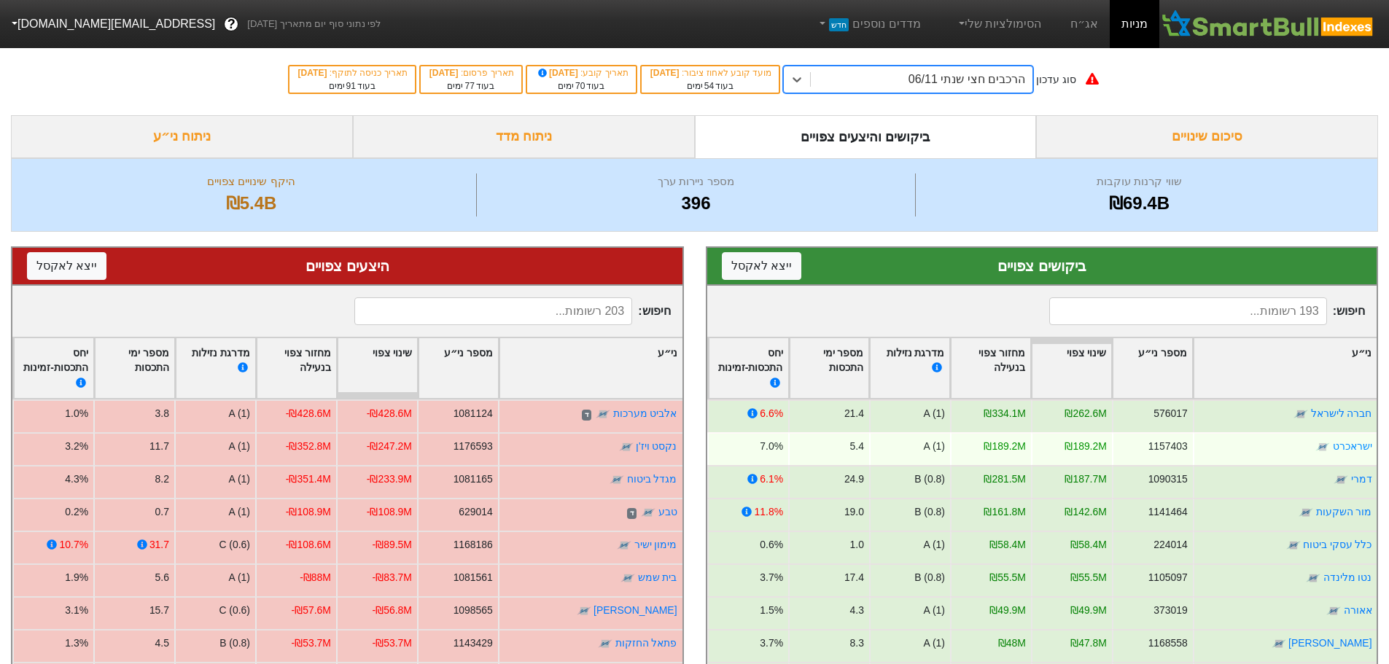
scroll to position [73, 0]
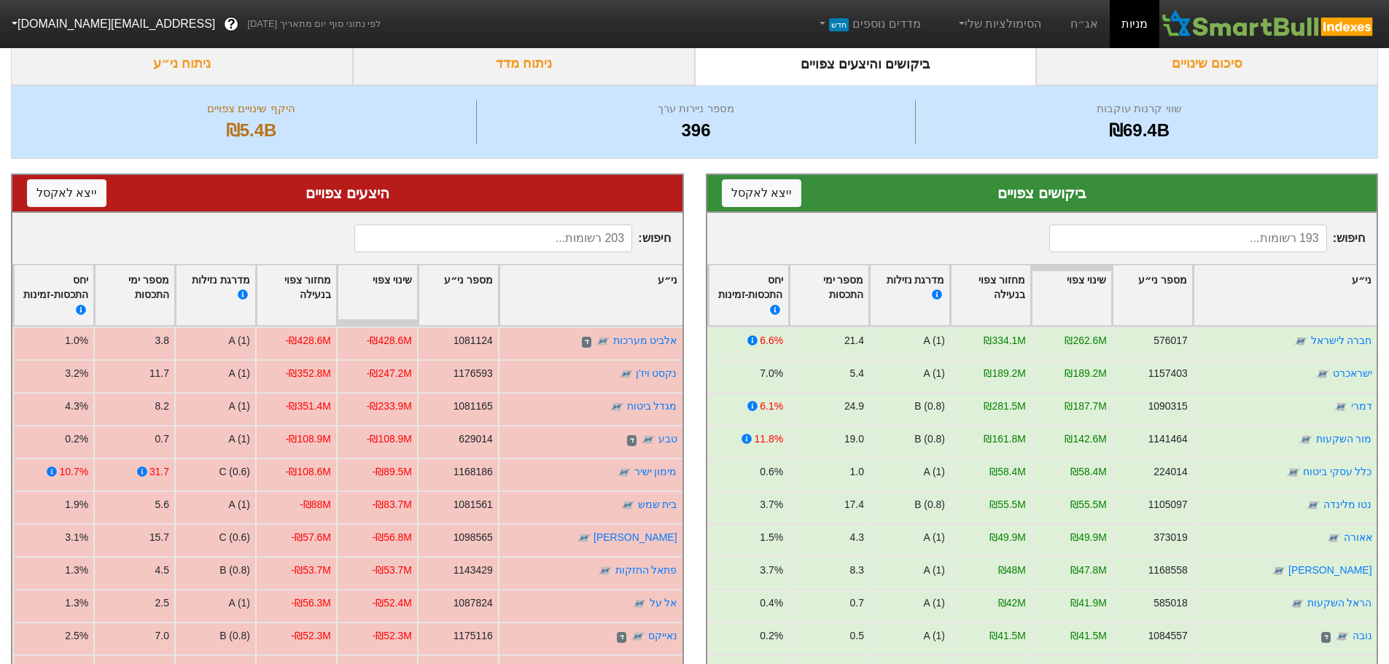
click at [599, 241] on input at bounding box center [493, 239] width 278 height 28
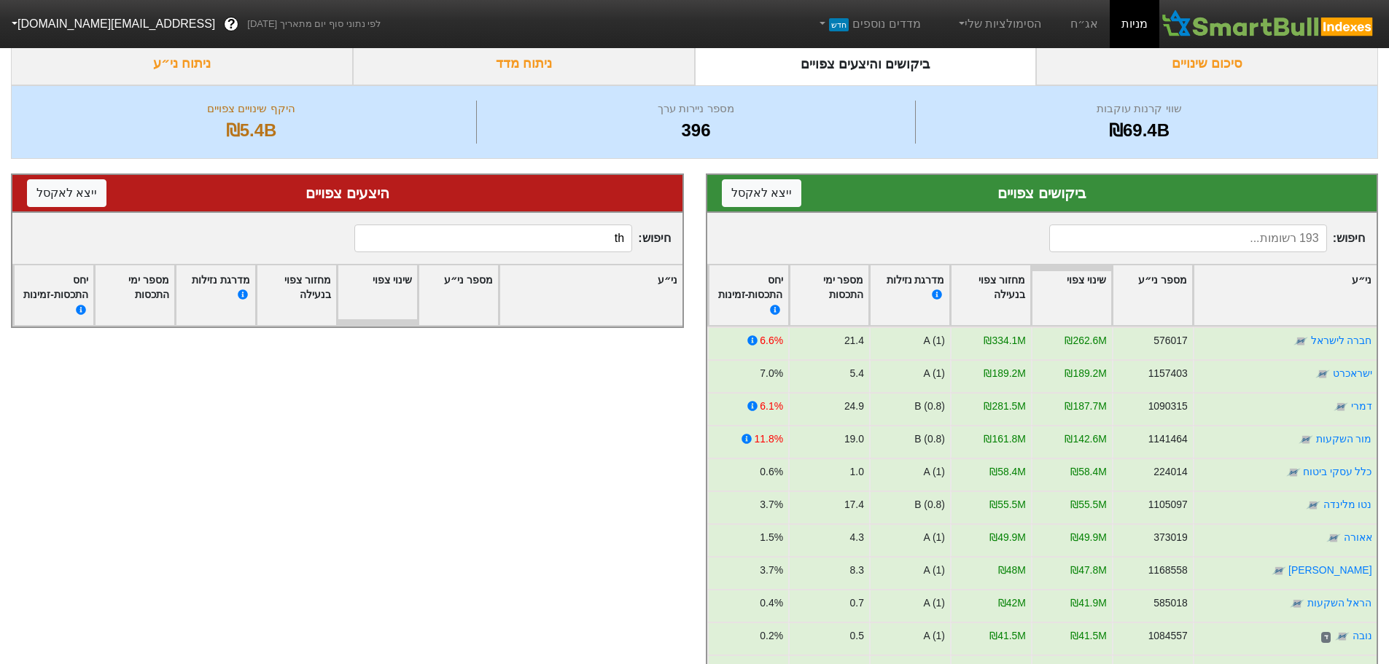
type input "t"
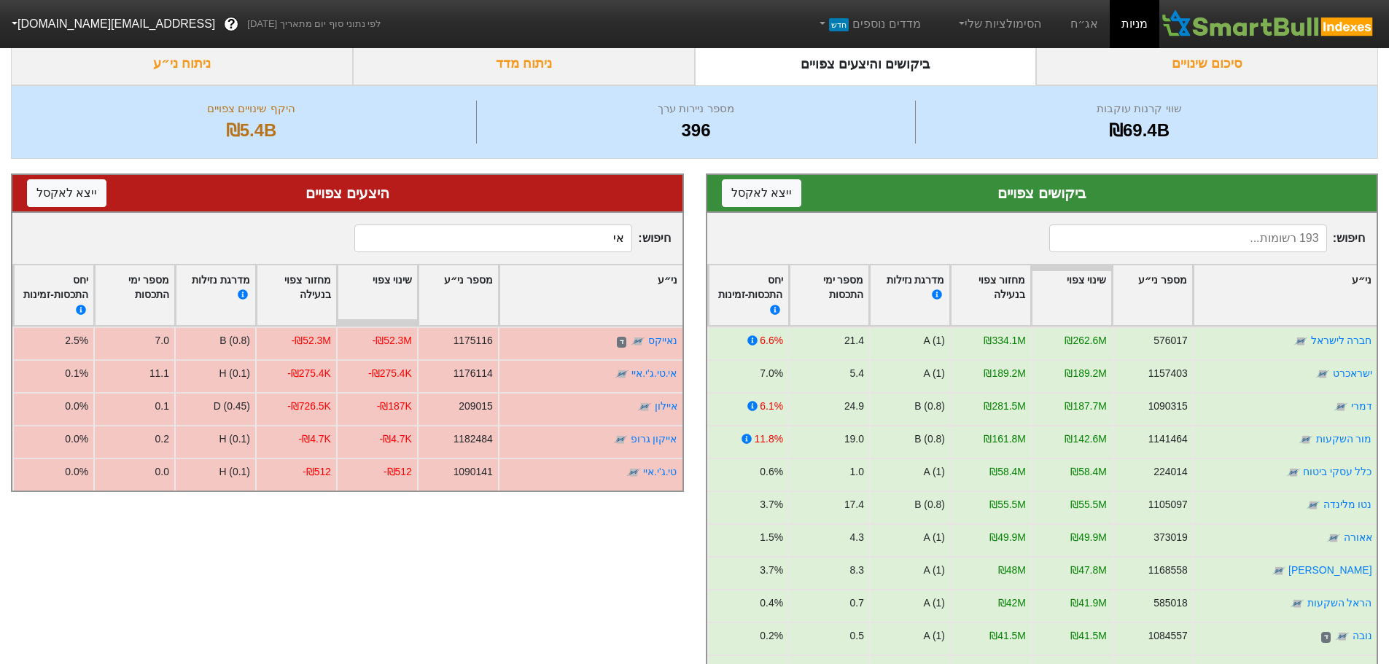
type input "א"
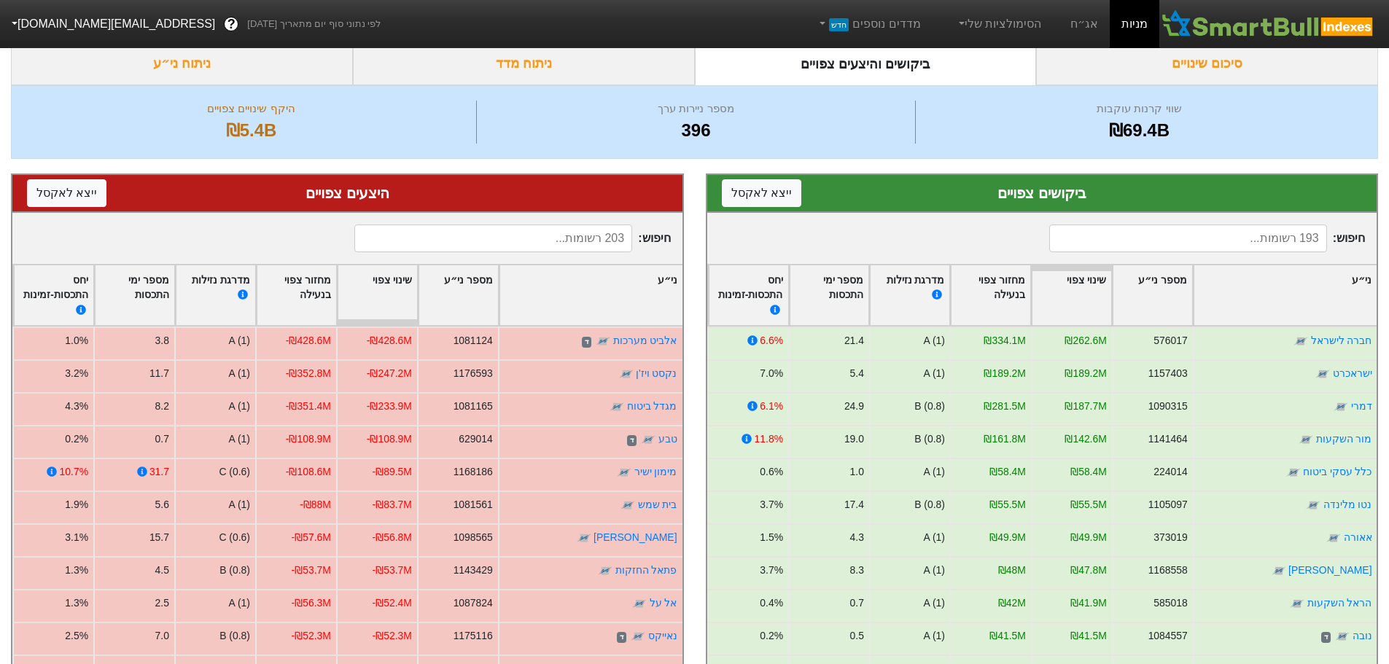
click at [1193, 235] on input at bounding box center [1188, 239] width 278 height 28
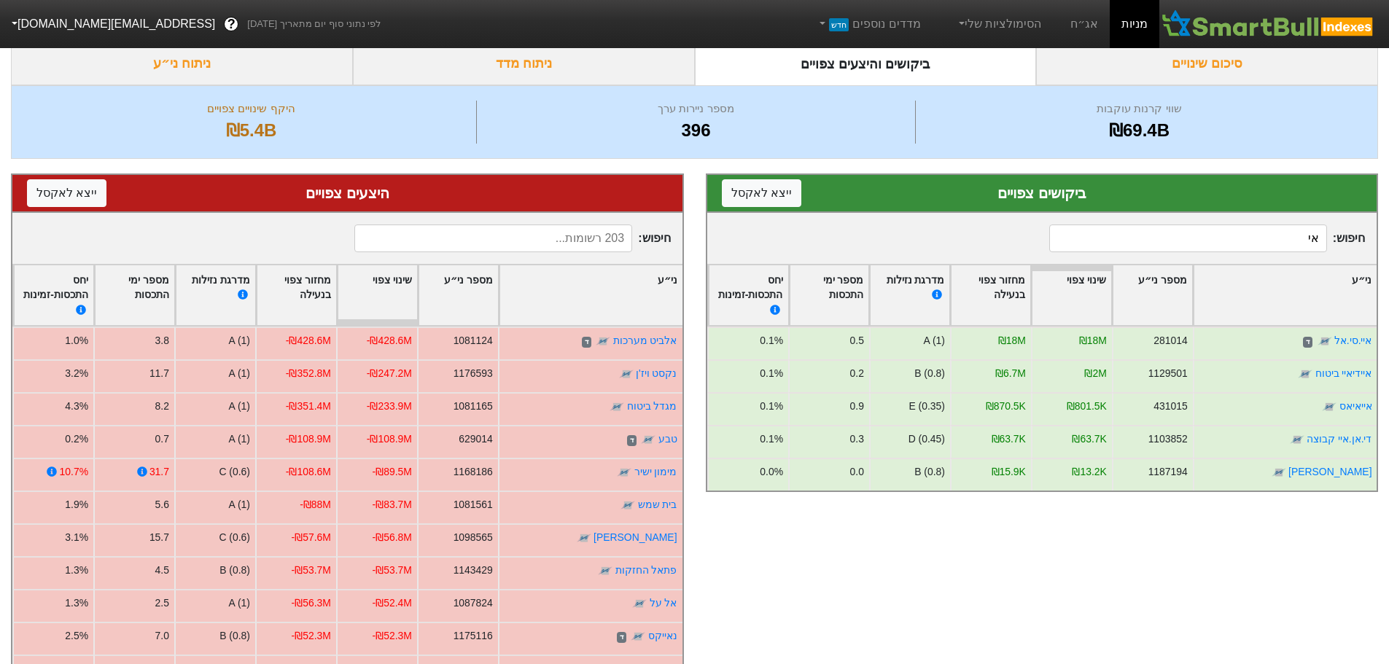
type input "א"
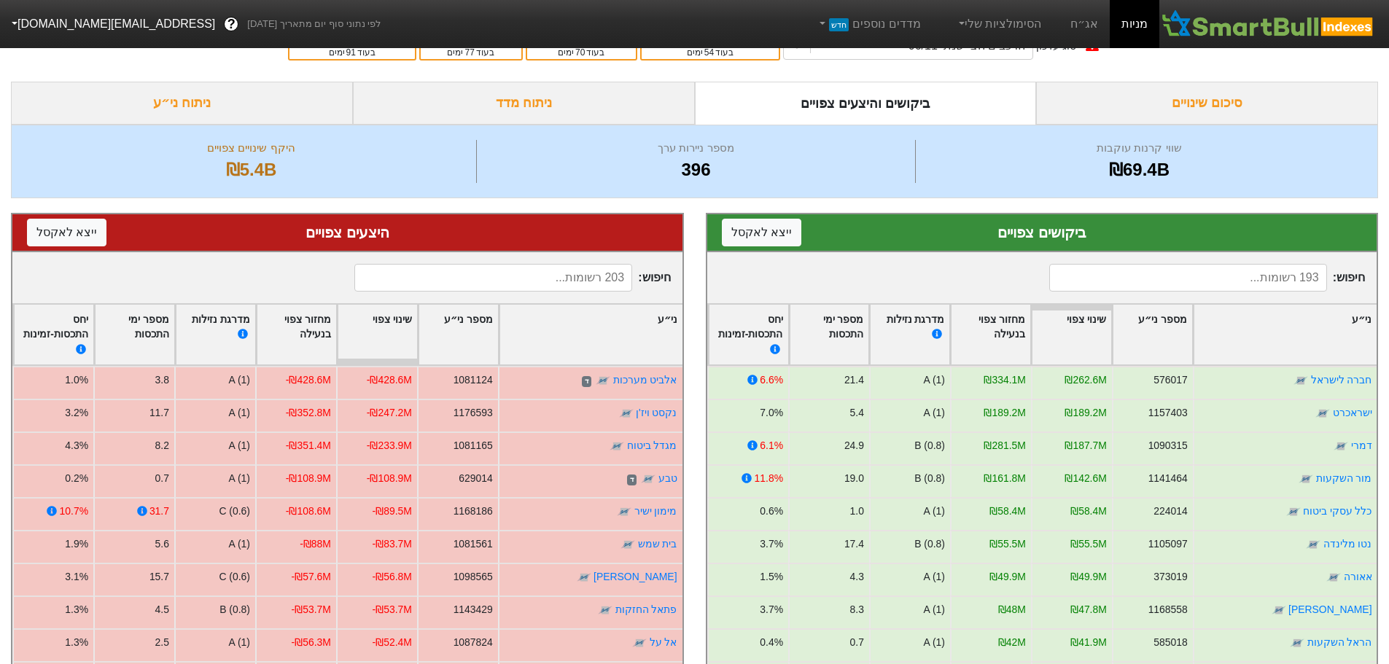
scroll to position [0, 0]
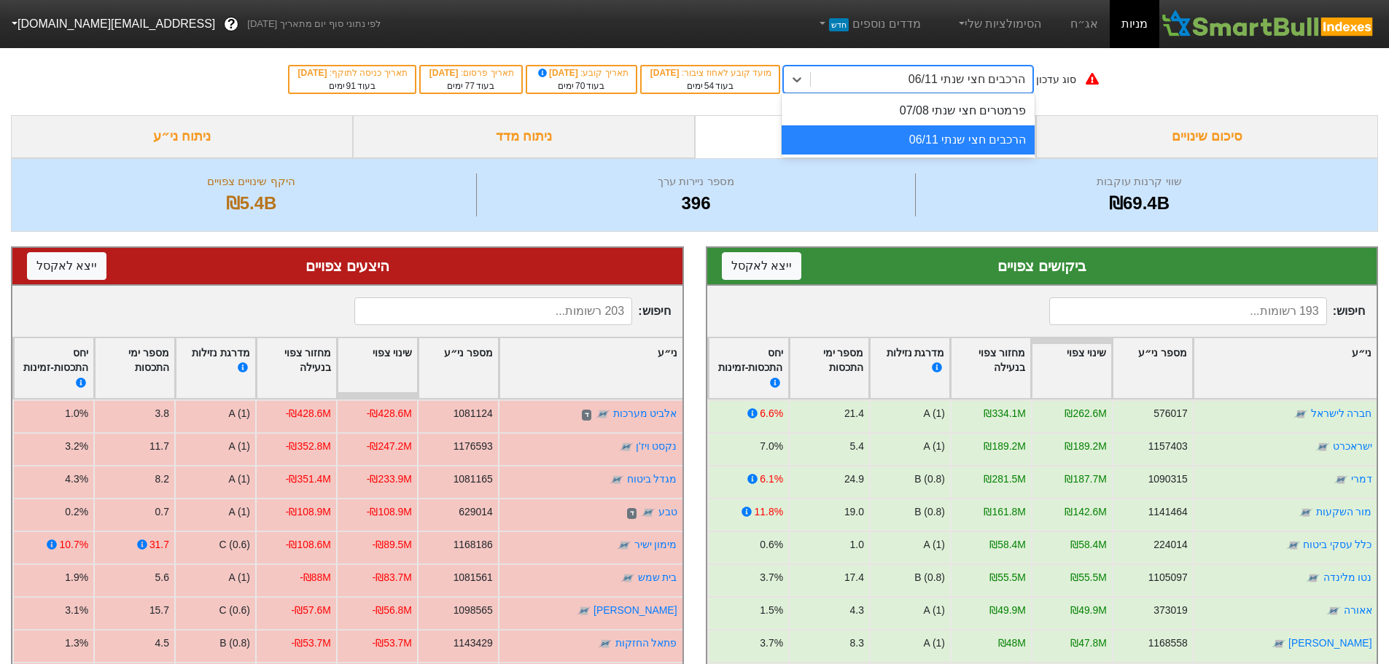
click at [906, 90] on div "הרכבים חצי שנתי 06/11" at bounding box center [922, 79] width 222 height 26
click at [909, 117] on div "פרמטרים חצי שנתי 07/08" at bounding box center [907, 110] width 253 height 29
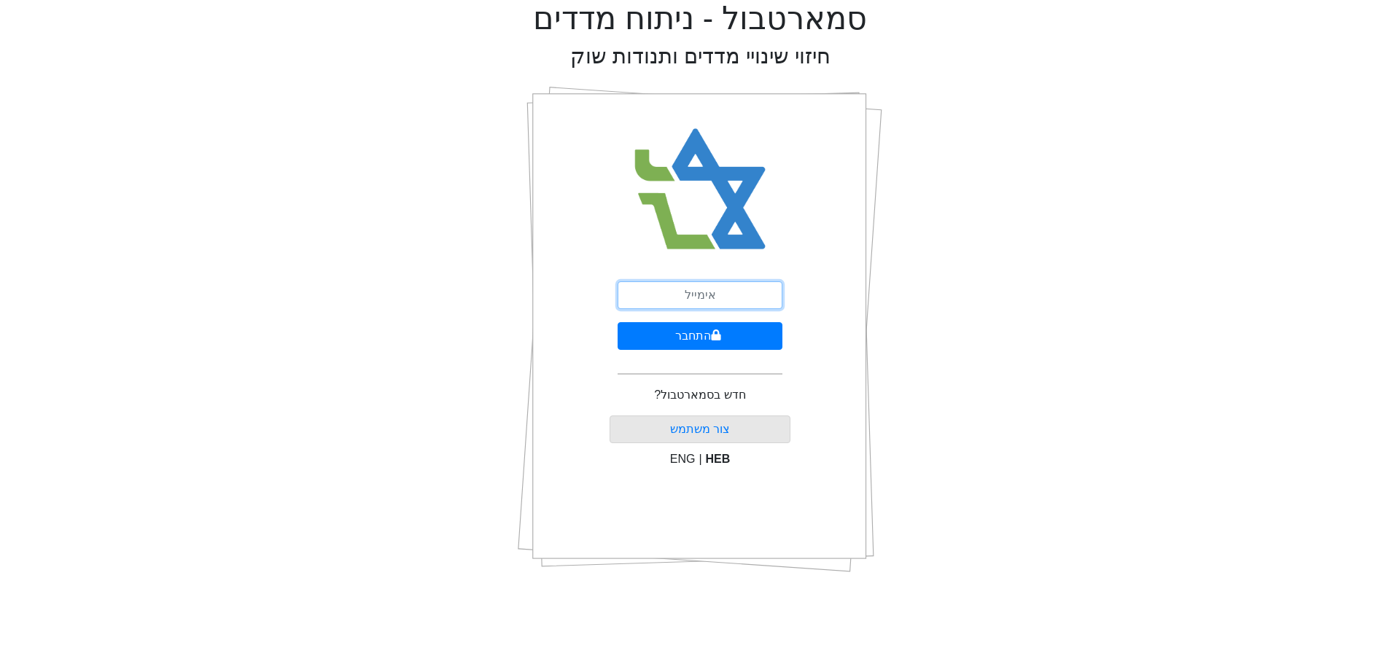
click at [738, 297] on input "email" at bounding box center [699, 295] width 165 height 28
type input "ט"
type input "[EMAIL_ADDRESS][DOMAIN_NAME]"
click at [723, 336] on button "התחבר" at bounding box center [699, 336] width 165 height 28
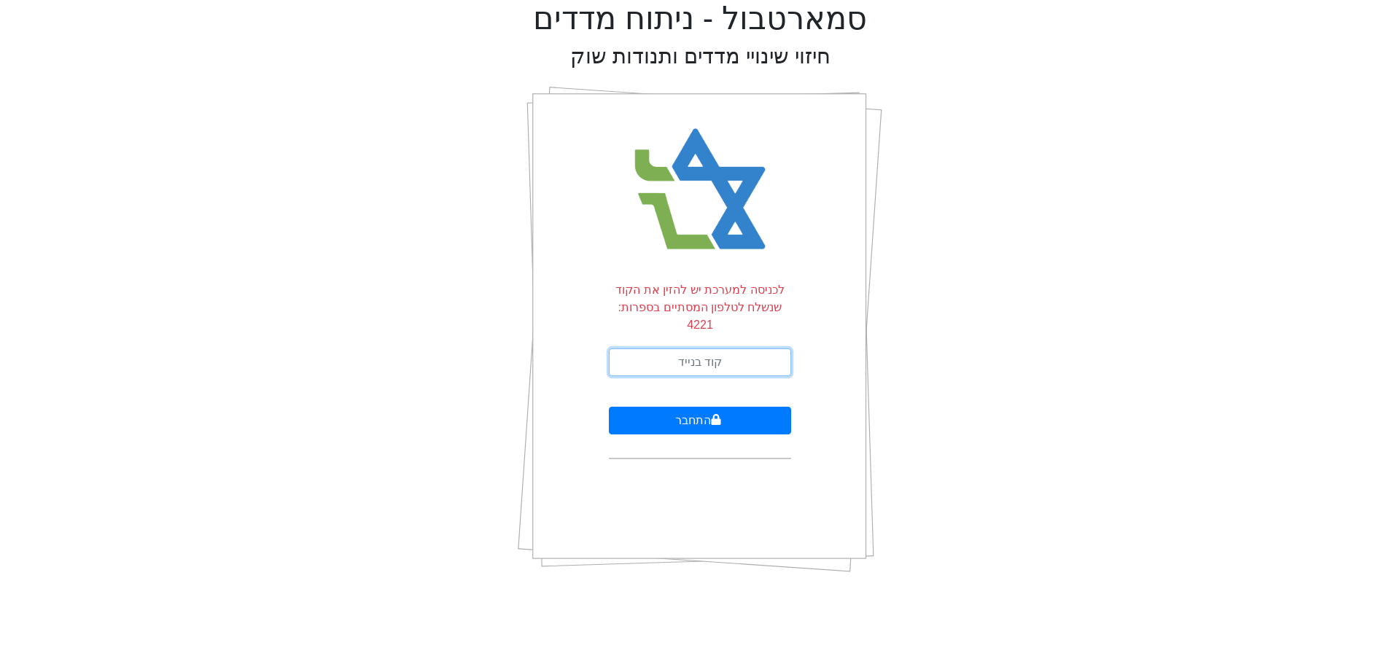
click at [723, 348] on input "text" at bounding box center [700, 362] width 182 height 28
type input "283620"
click at [679, 407] on button "התחבר" at bounding box center [700, 421] width 182 height 28
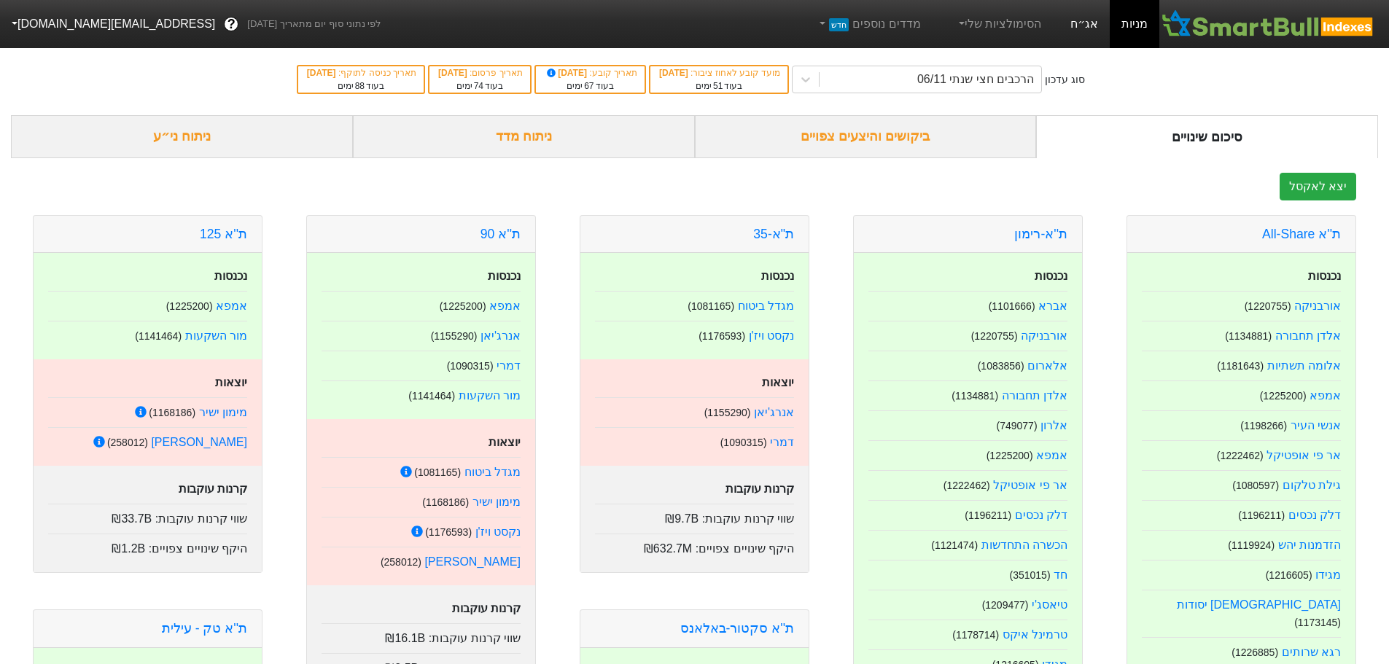
click at [1095, 28] on link "אג״ח" at bounding box center [1083, 24] width 51 height 48
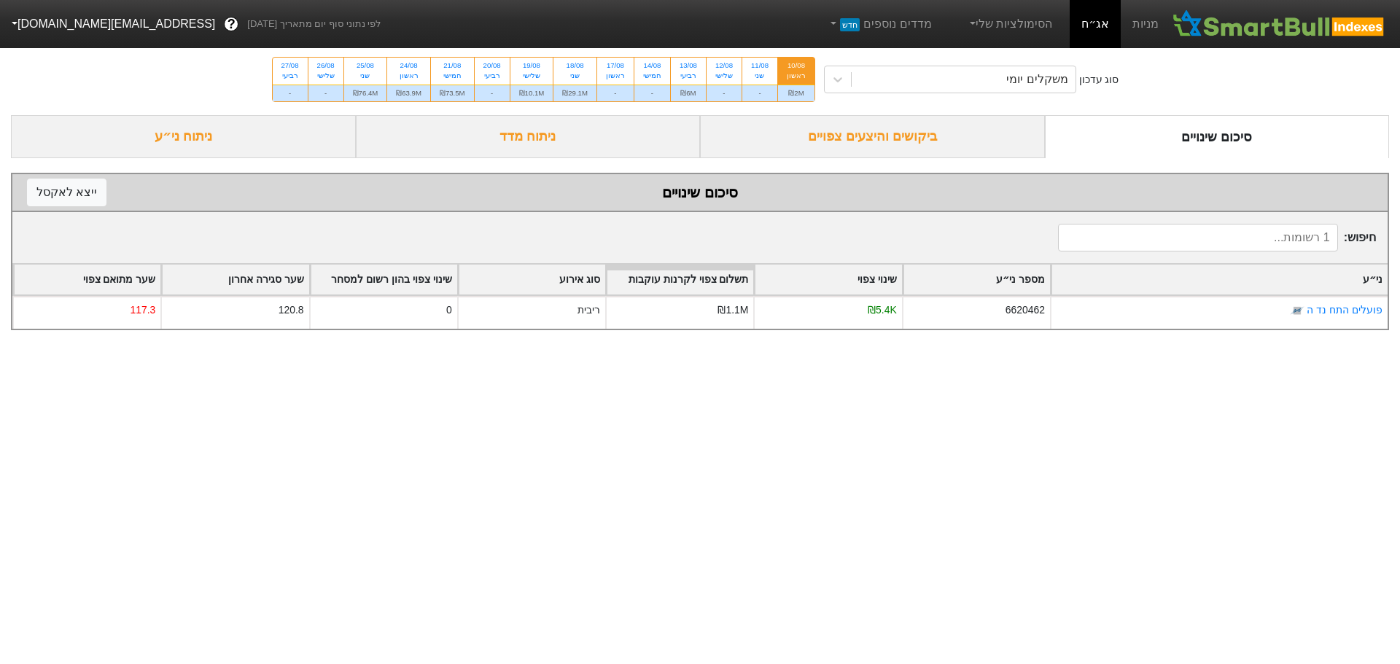
click at [833, 139] on div "ביקושים והיצעים צפויים" at bounding box center [872, 136] width 345 height 43
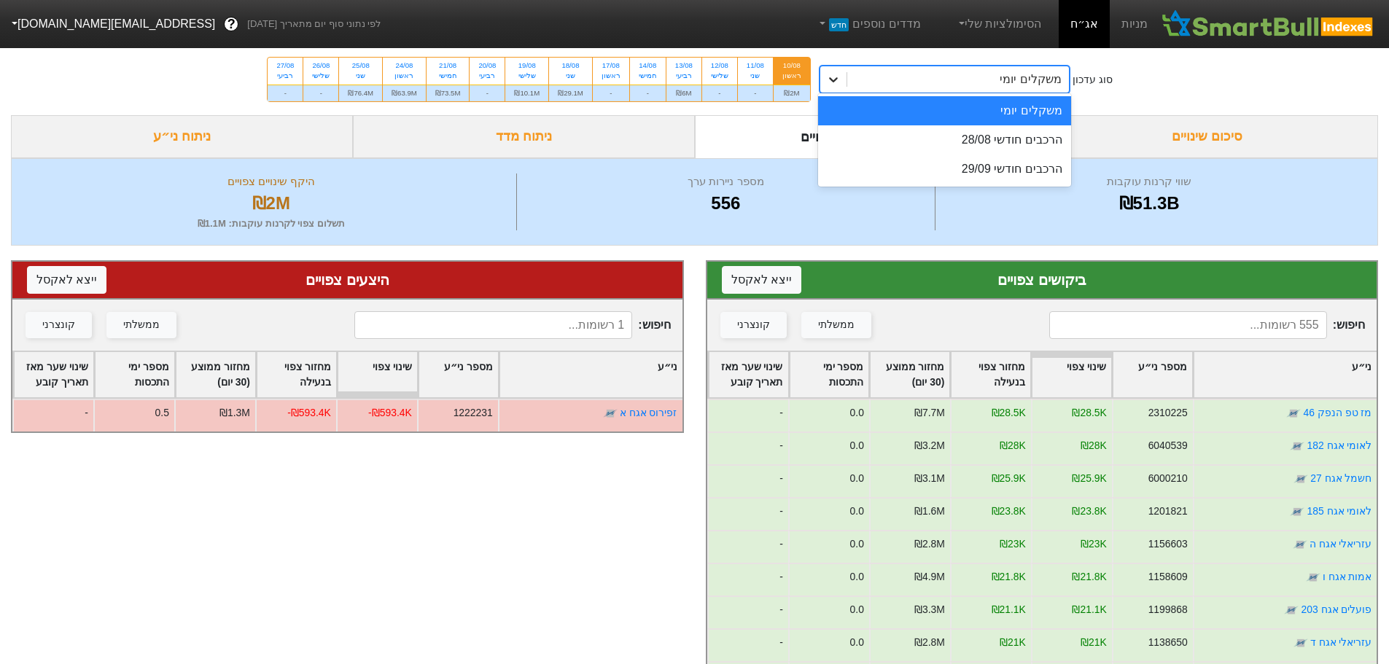
click at [841, 70] on div at bounding box center [833, 79] width 26 height 26
click at [876, 136] on div "הרכבים חודשי 28/08" at bounding box center [944, 139] width 253 height 29
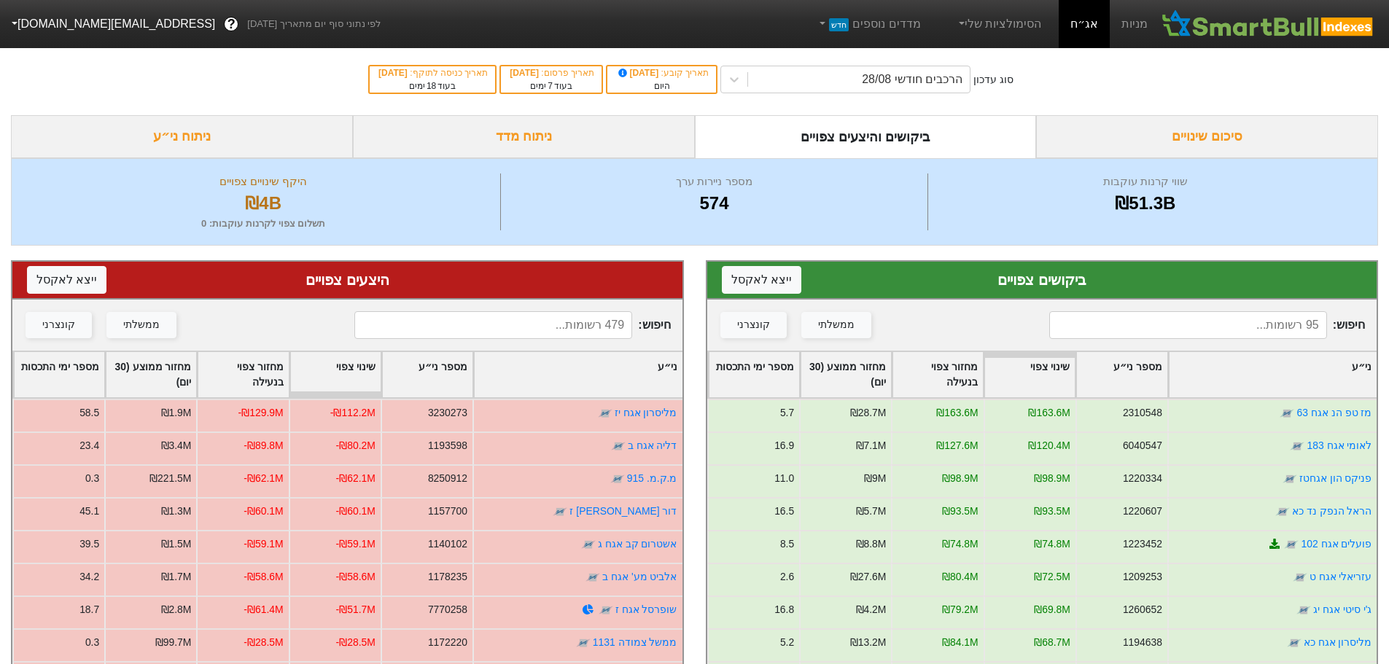
click at [1338, 378] on div "ני״ע" at bounding box center [1273, 374] width 208 height 45
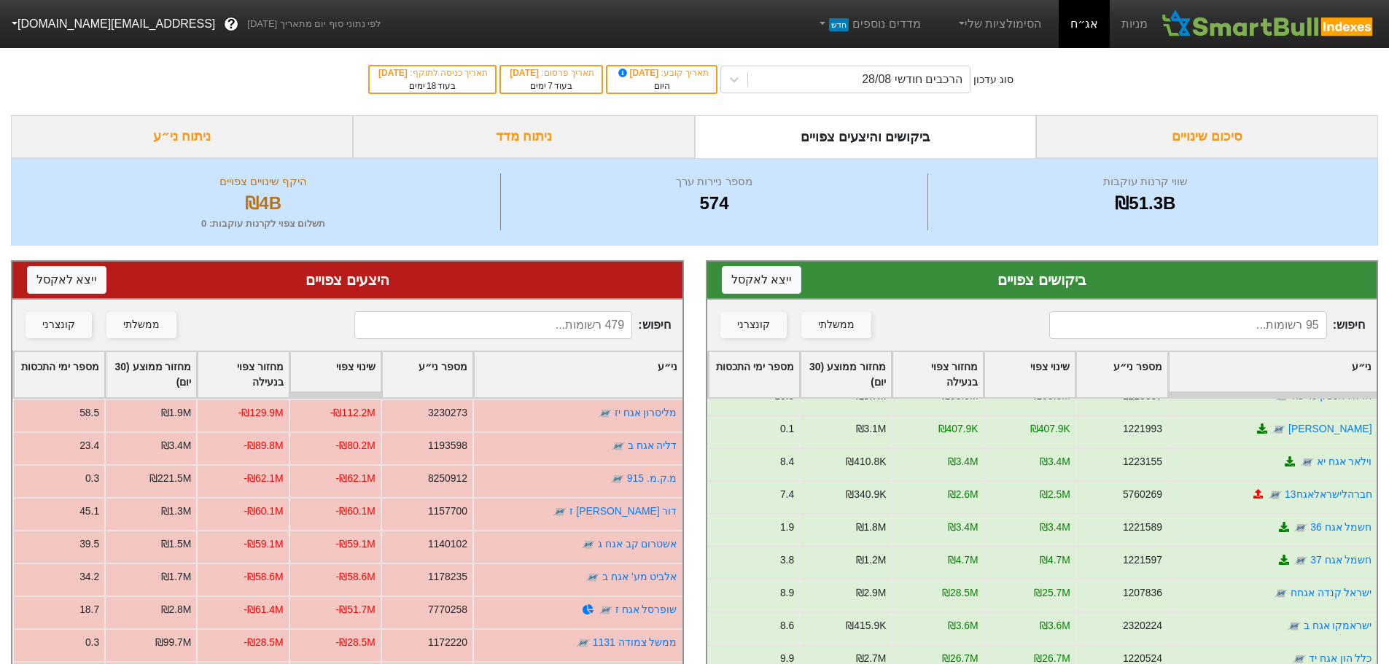
scroll to position [1166, 0]
click at [945, 82] on div "הרכבים חודשי 28/08" at bounding box center [912, 79] width 101 height 17
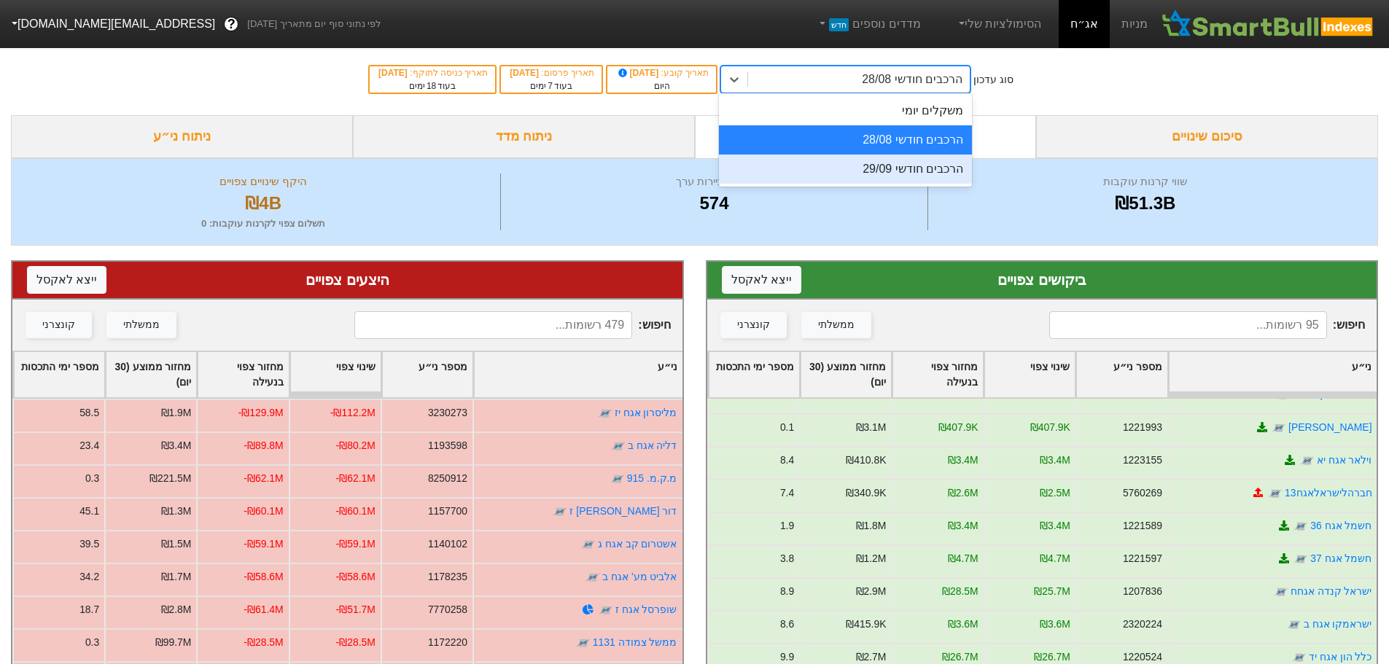
click at [952, 173] on div "הרכבים חודשי 29/09" at bounding box center [845, 169] width 253 height 29
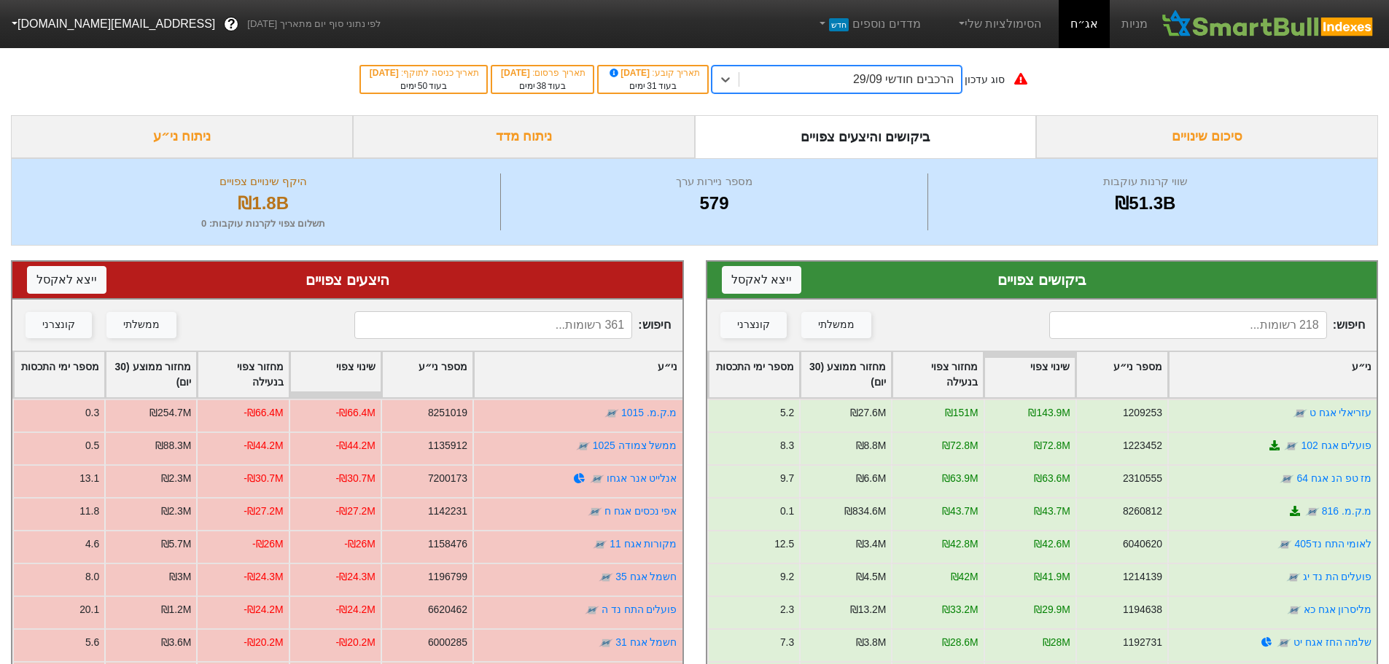
click at [931, 84] on div "הרכבים חודשי 29/09" at bounding box center [903, 79] width 101 height 17
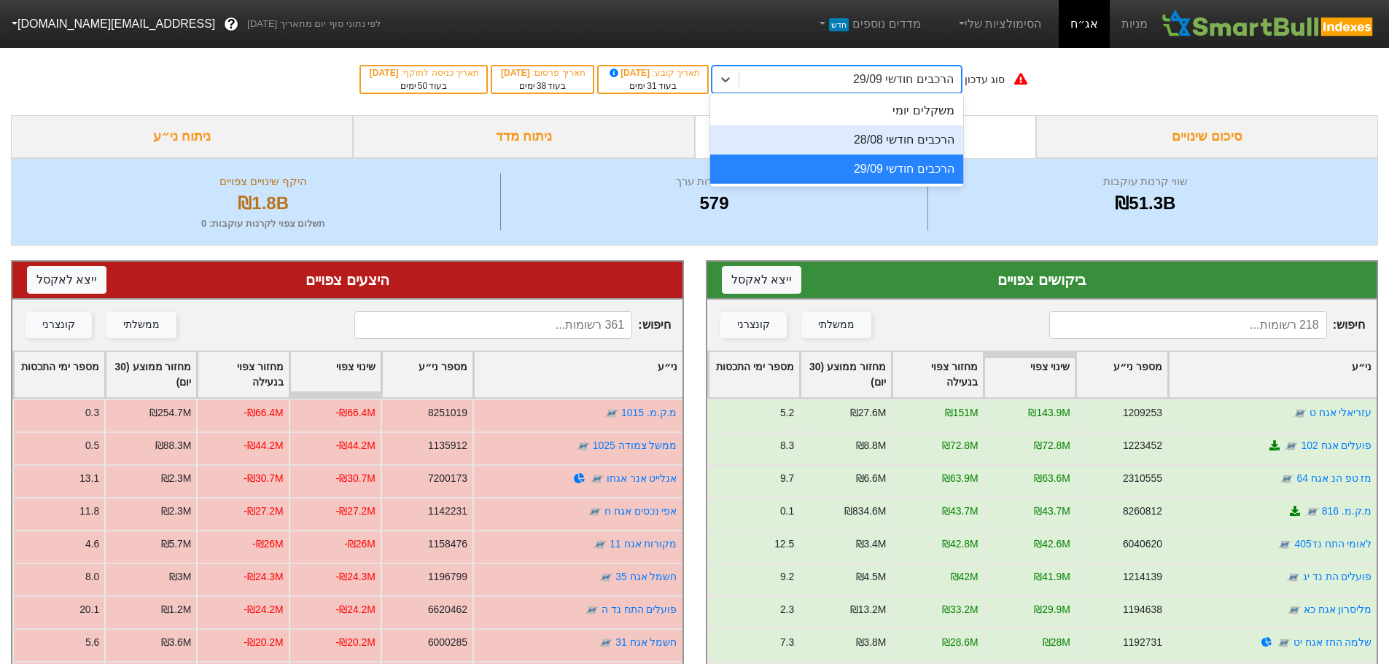
click at [924, 149] on div "הרכבים חודשי 28/08" at bounding box center [836, 139] width 253 height 29
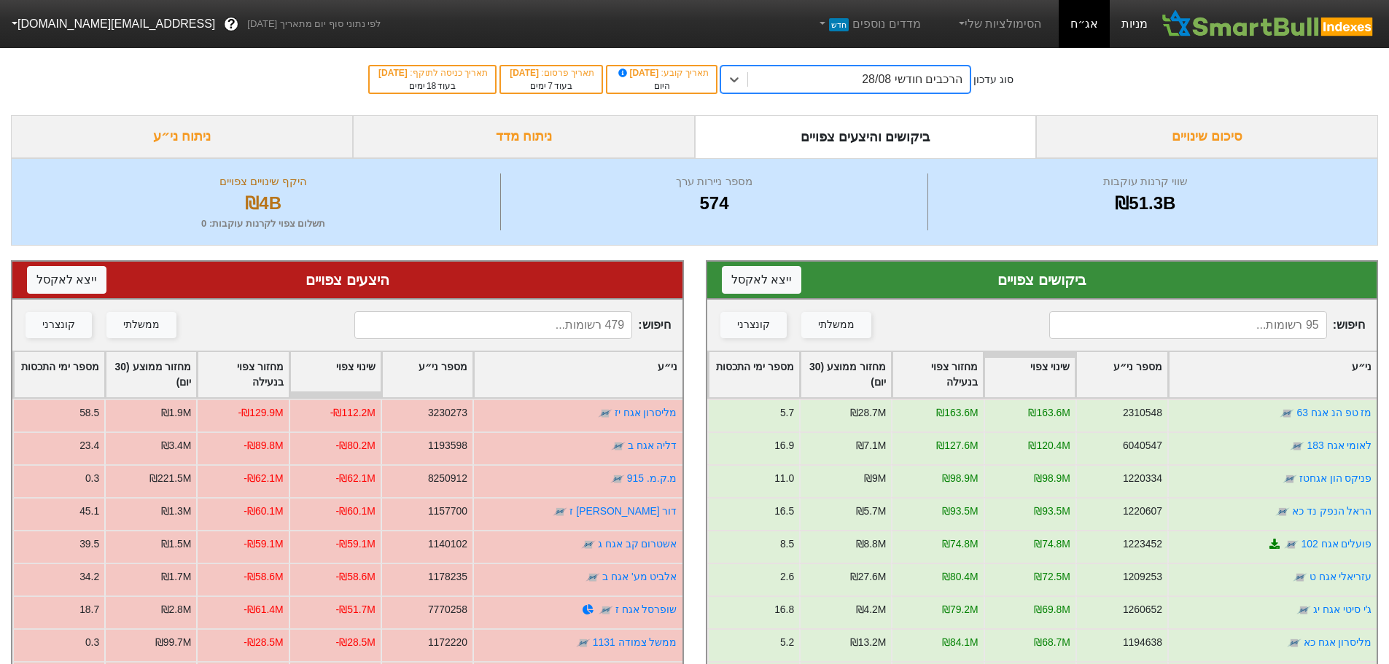
click at [1125, 28] on link "מניות" at bounding box center [1134, 24] width 50 height 48
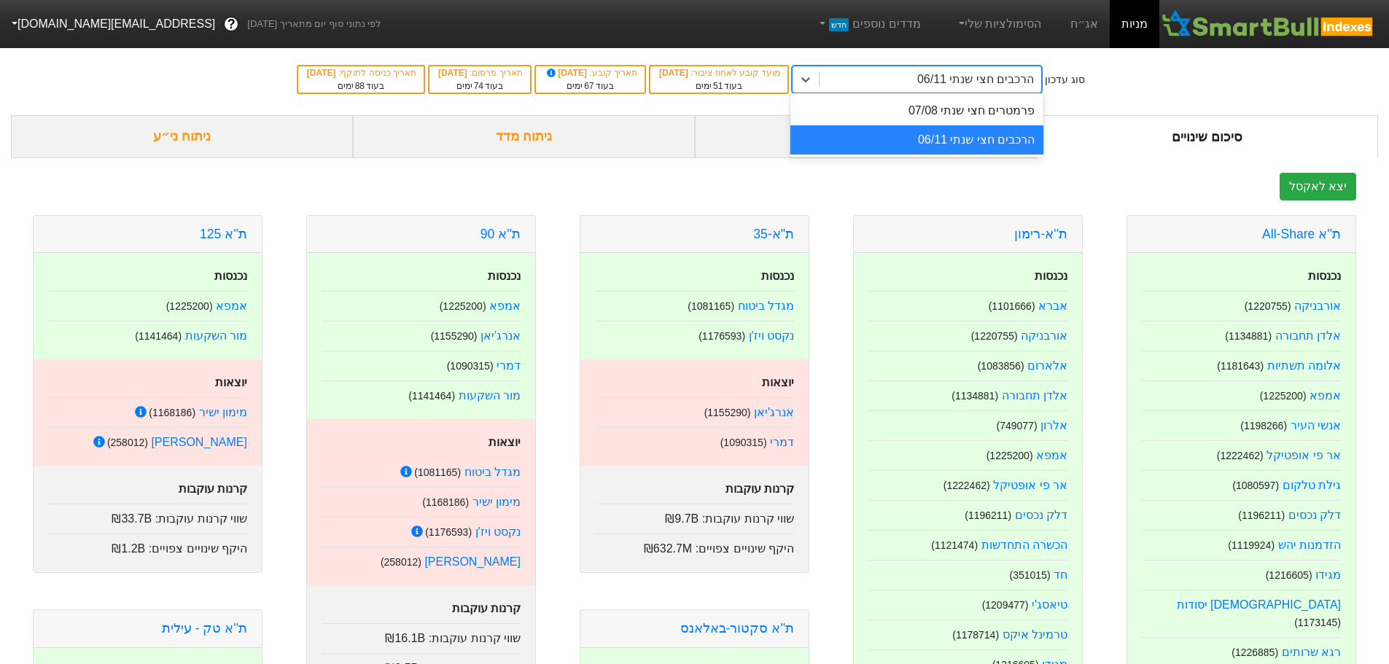
click at [943, 85] on div "הרכבים חצי שנתי 06/11" at bounding box center [975, 79] width 117 height 17
click at [947, 114] on div "פרמטרים חצי שנתי 07/08" at bounding box center [916, 110] width 253 height 29
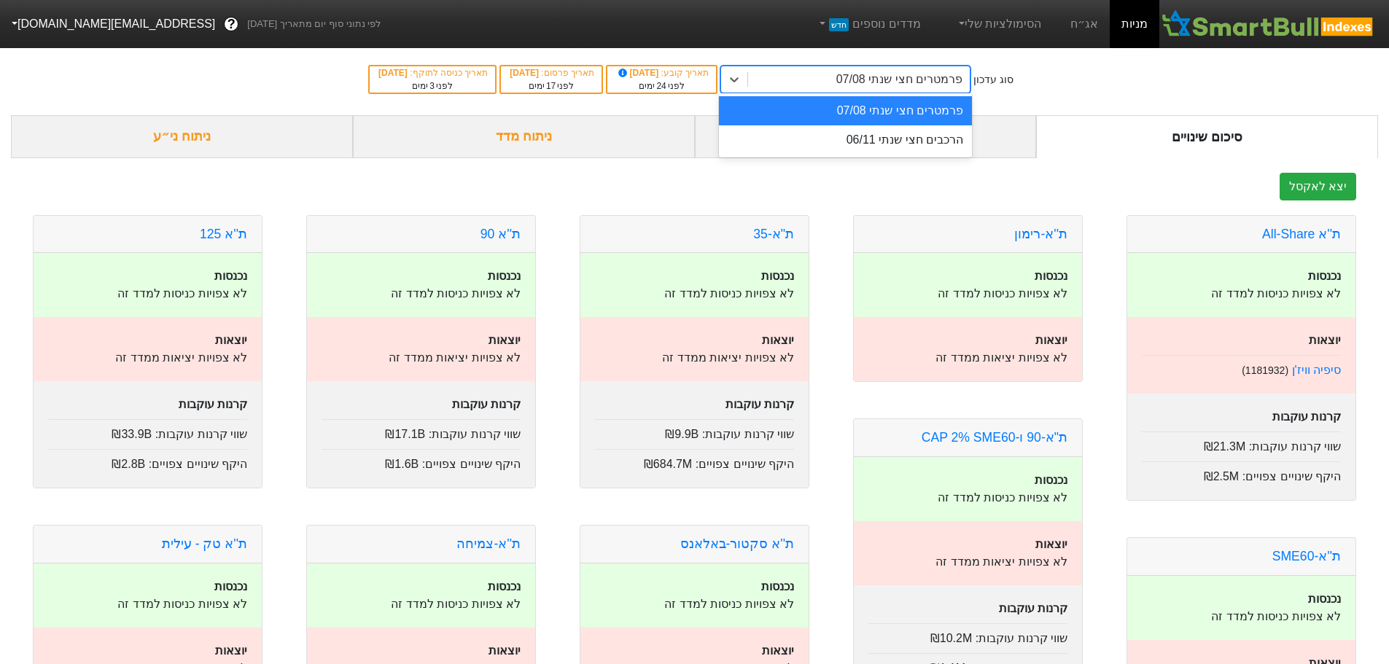
click at [949, 76] on div "פרמטרים חצי שנתי 07/08" at bounding box center [899, 79] width 126 height 17
click at [945, 143] on div "הרכבים חצי שנתי 06/11" at bounding box center [845, 139] width 253 height 29
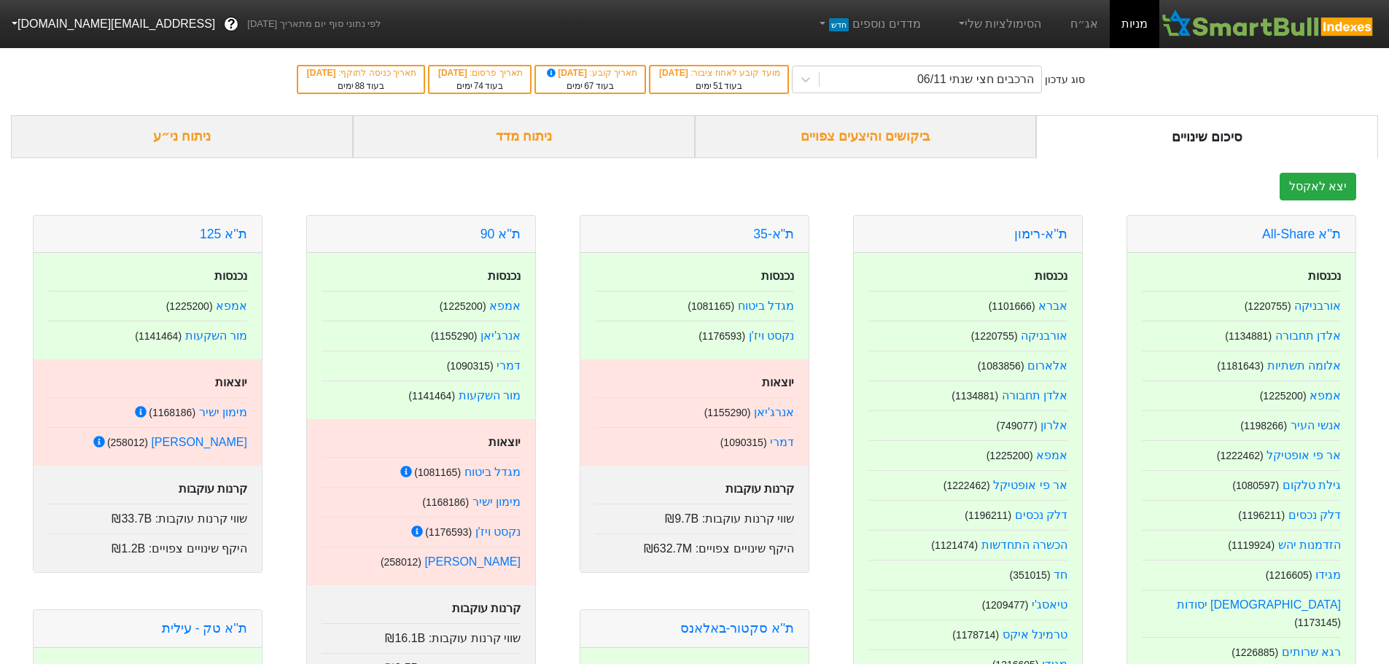
click at [945, 143] on div "ביקושים והיצעים צפויים" at bounding box center [866, 136] width 342 height 43
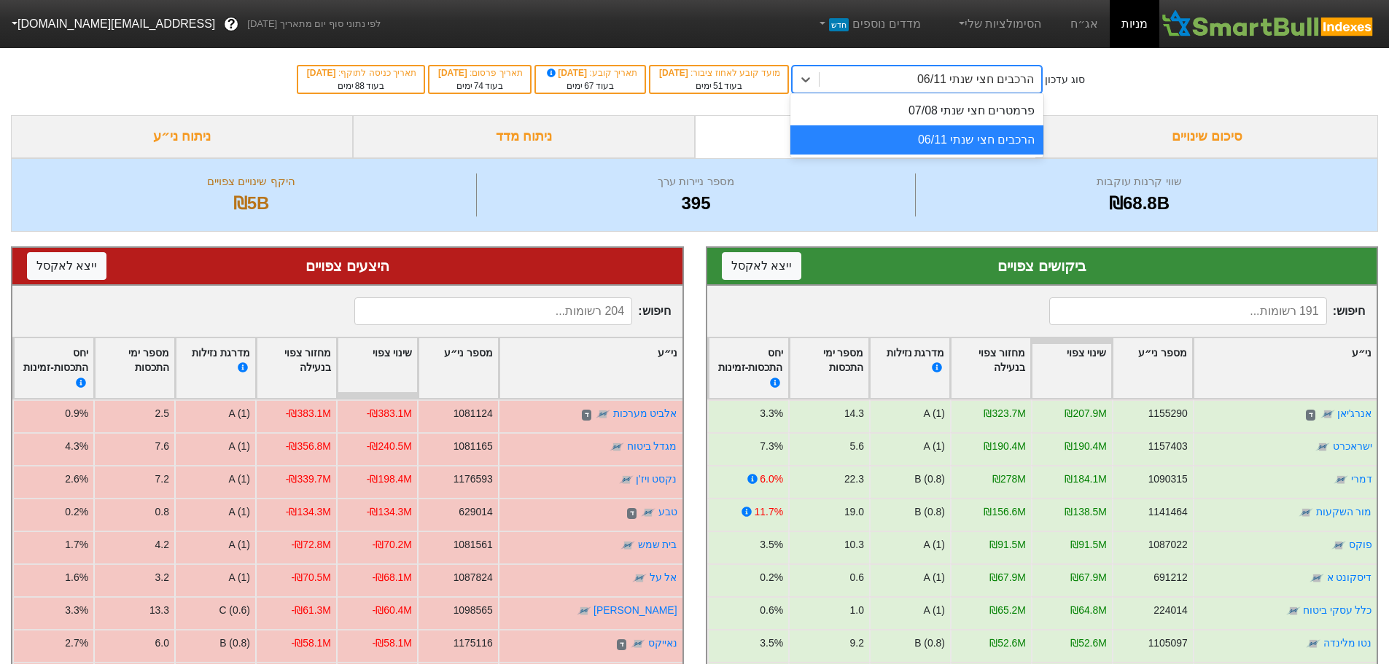
click at [910, 75] on div "הרכבים חצי שנתי 06/11" at bounding box center [930, 79] width 222 height 26
click at [910, 138] on div "הרכבים חצי שנתי 06/11" at bounding box center [916, 139] width 253 height 29
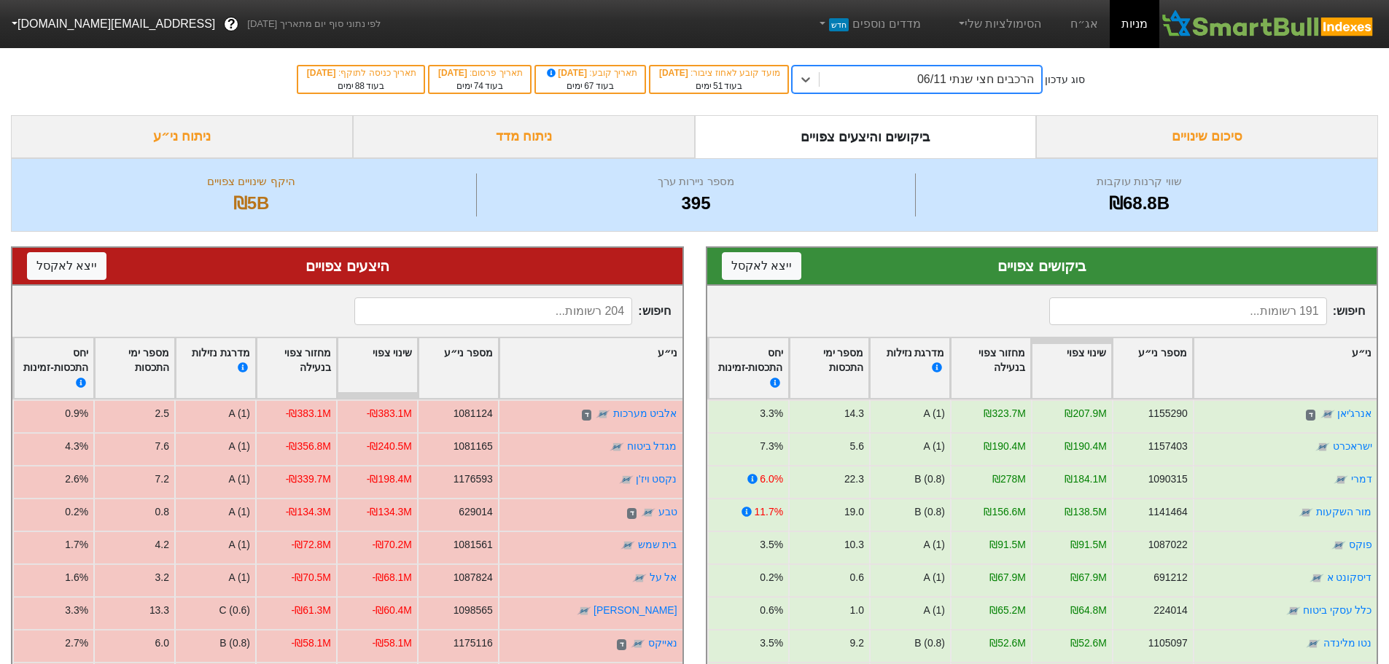
click at [1148, 312] on input at bounding box center [1188, 311] width 278 height 28
type input "ח"
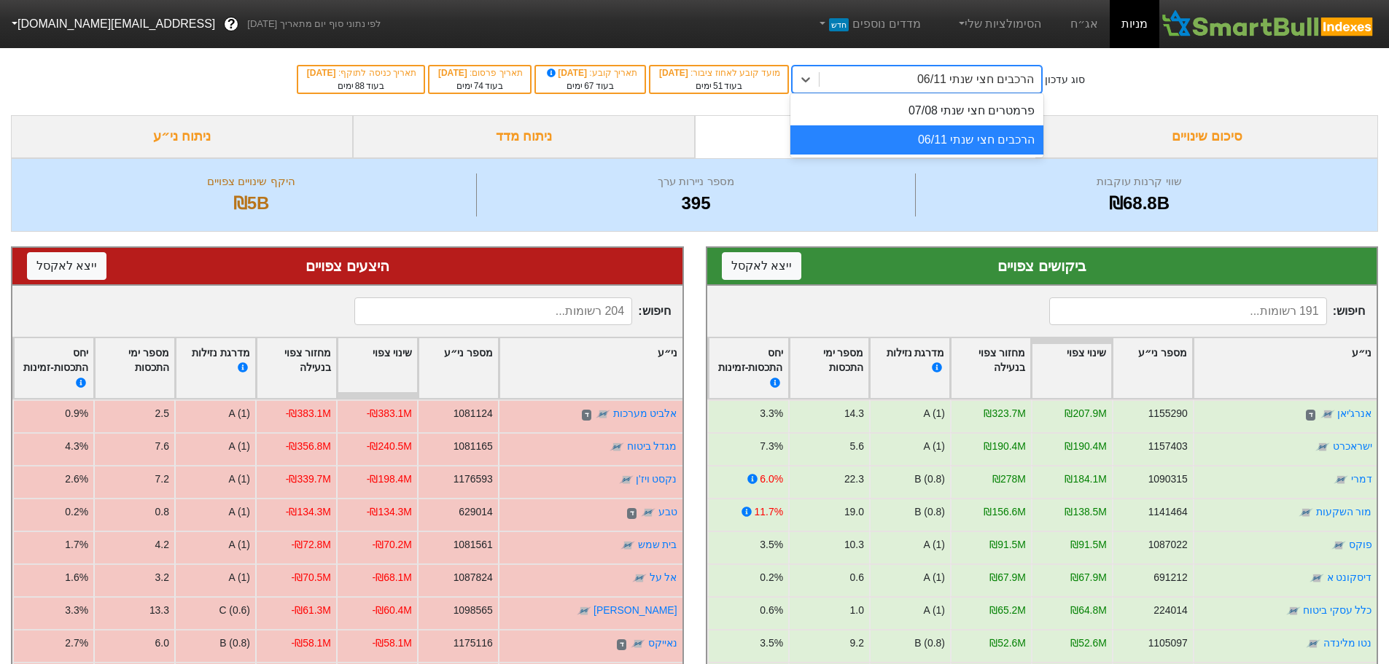
click at [1011, 83] on div "הרכבים חצי שנתי 06/11" at bounding box center [975, 79] width 117 height 17
click at [1008, 115] on div "פרמטרים חצי שנתי 07/08" at bounding box center [916, 110] width 253 height 29
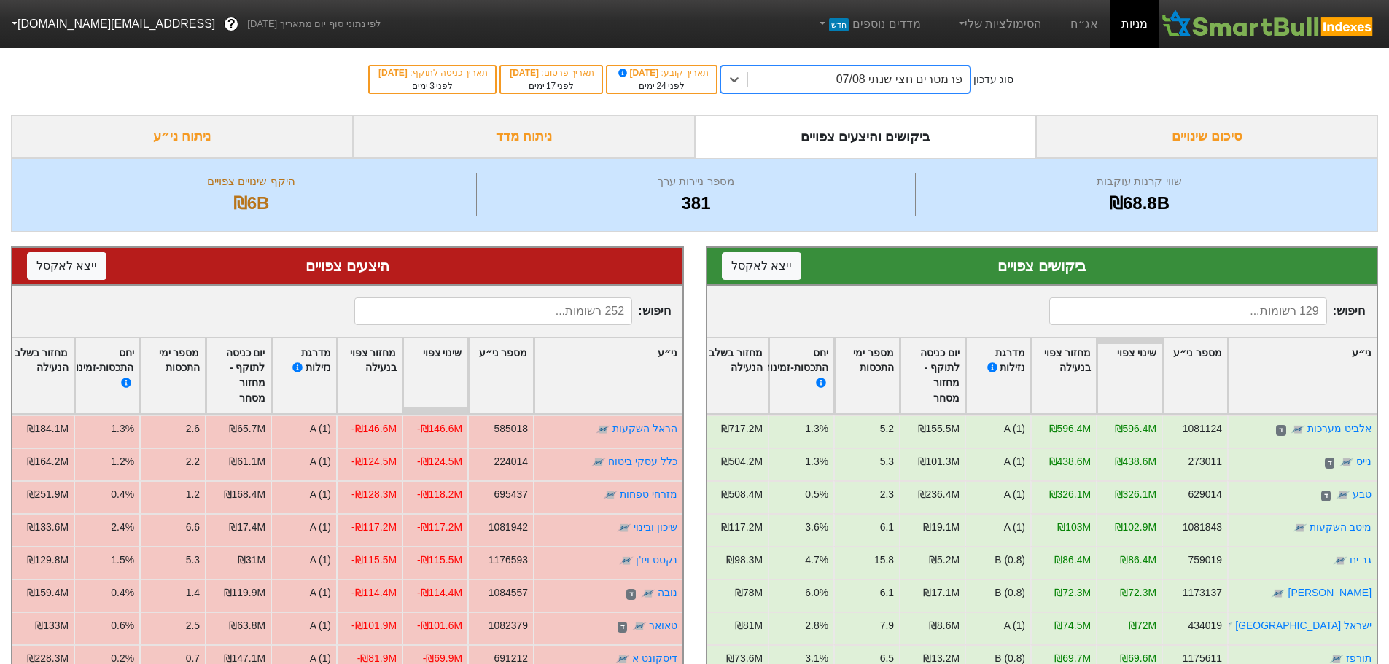
click at [927, 88] on div "פרמטרים חצי שנתי 07/08" at bounding box center [859, 79] width 222 height 26
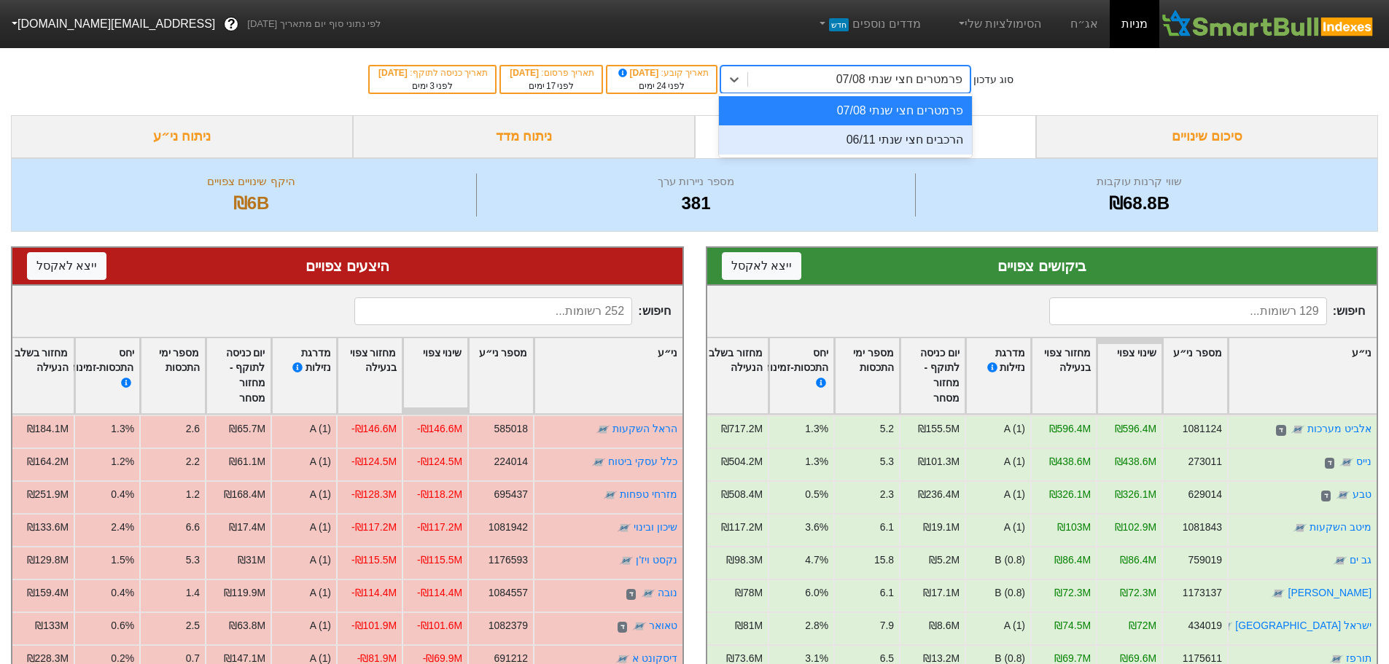
click at [924, 142] on div "הרכבים חצי שנתי 06/11" at bounding box center [845, 139] width 253 height 29
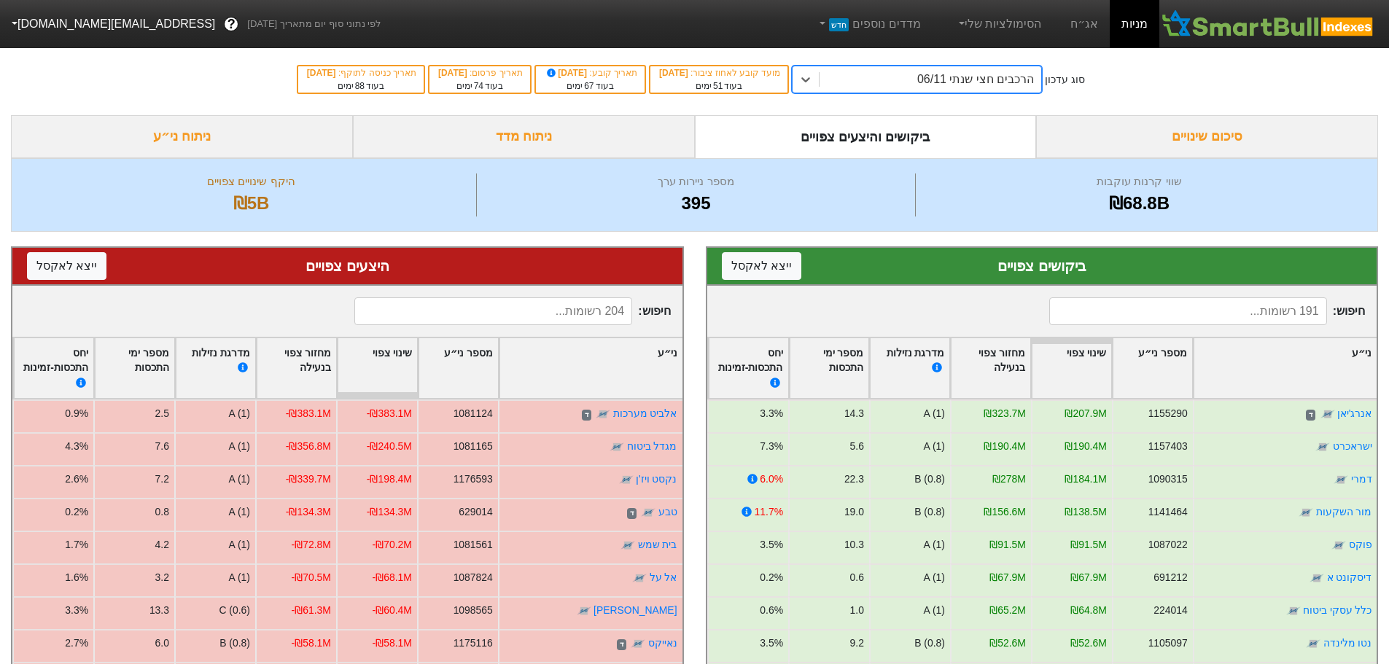
click at [566, 305] on input at bounding box center [493, 311] width 278 height 28
type input "ח"
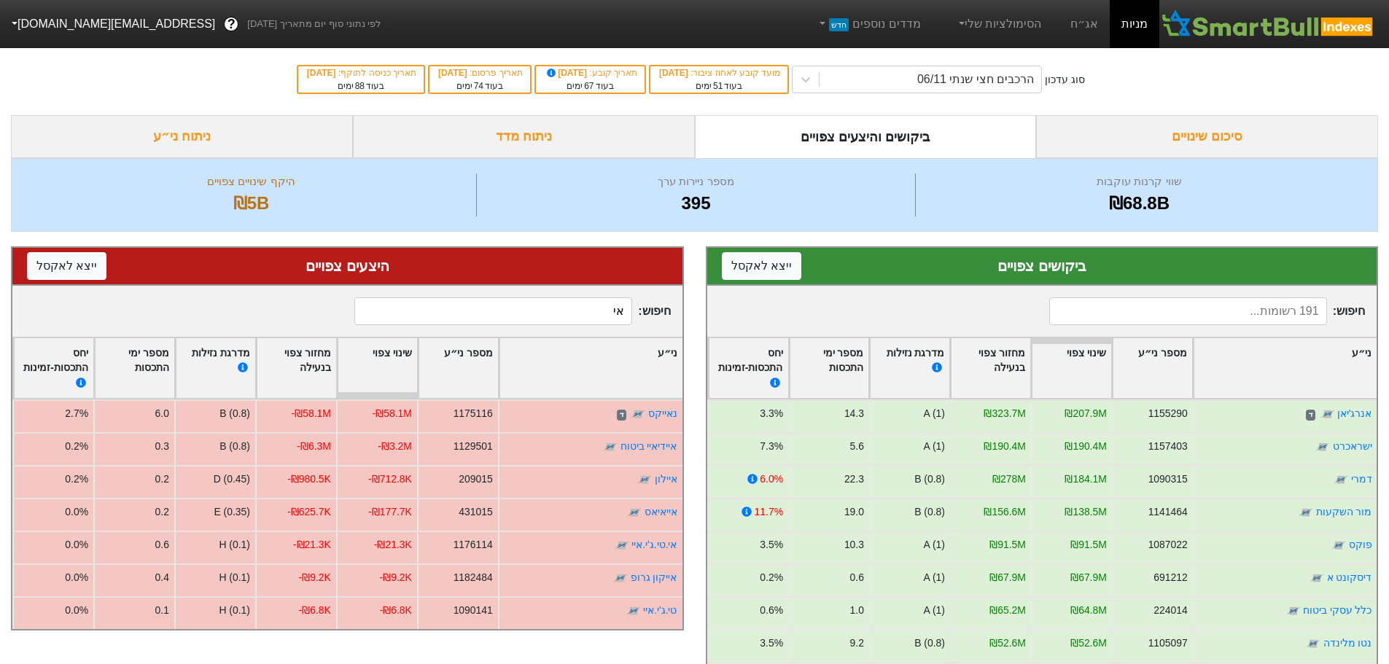
type input "א"
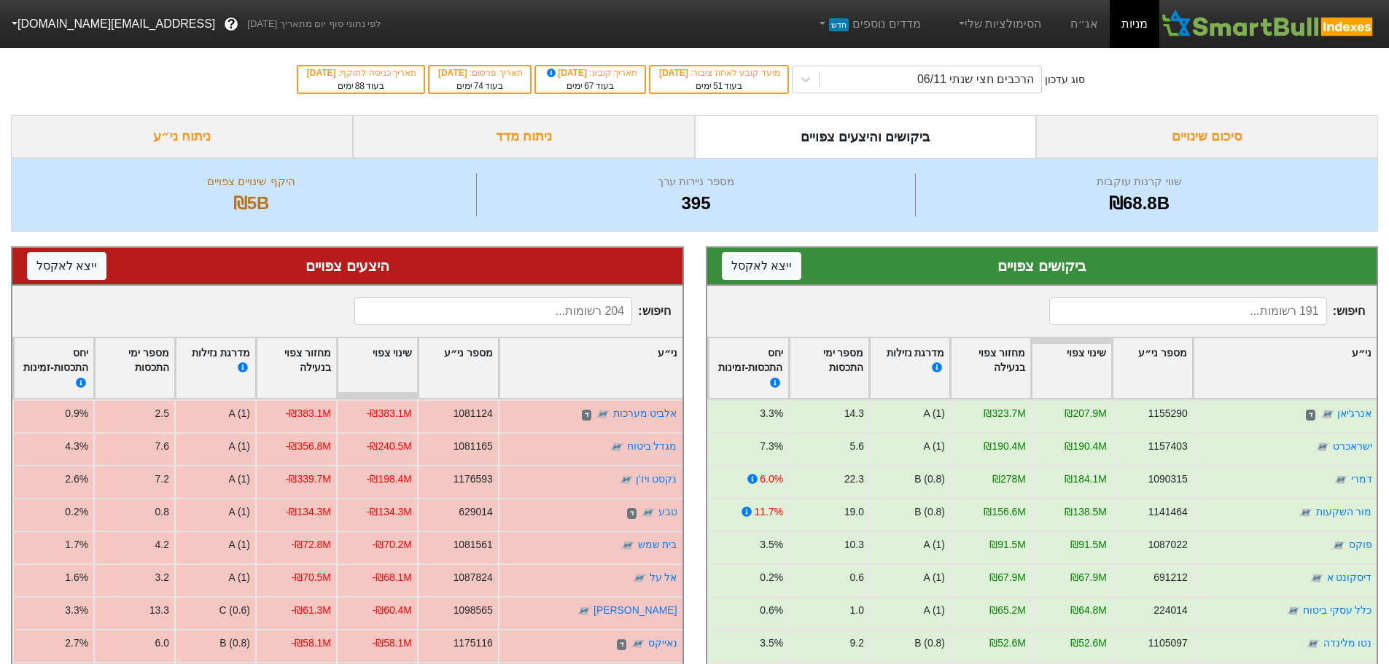
click at [1248, 313] on input at bounding box center [1188, 311] width 278 height 28
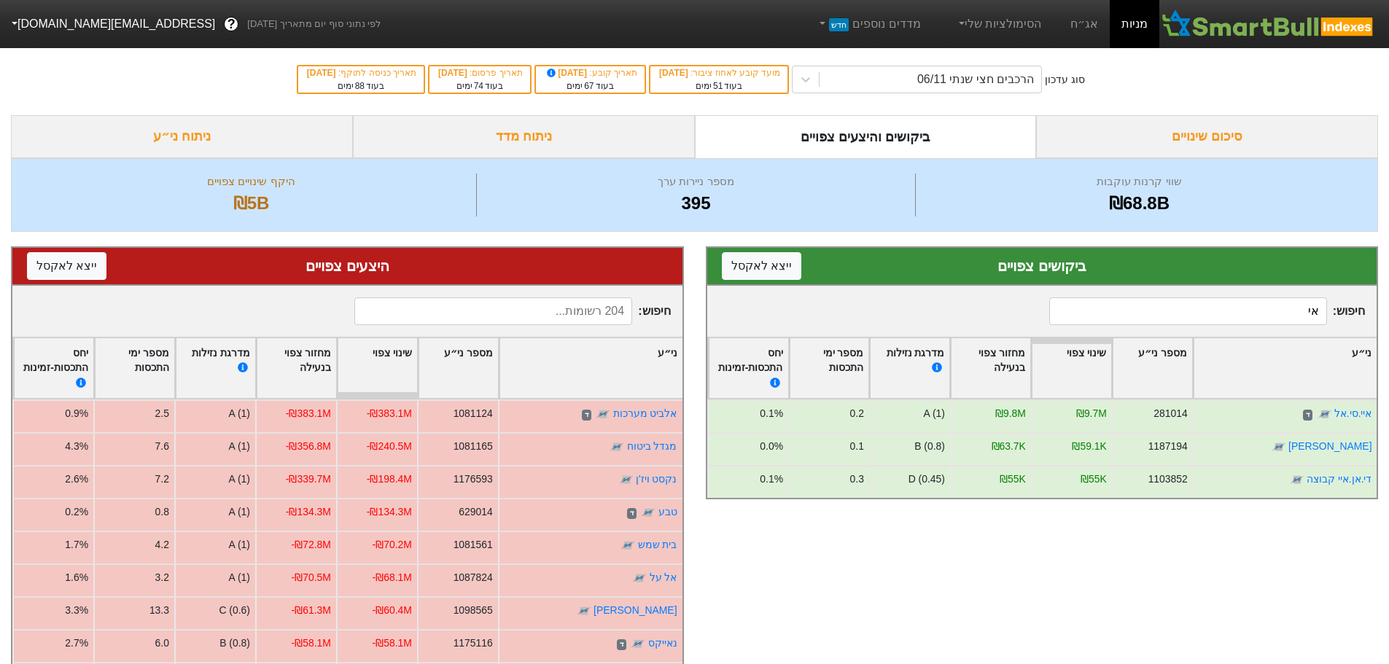
type input "א"
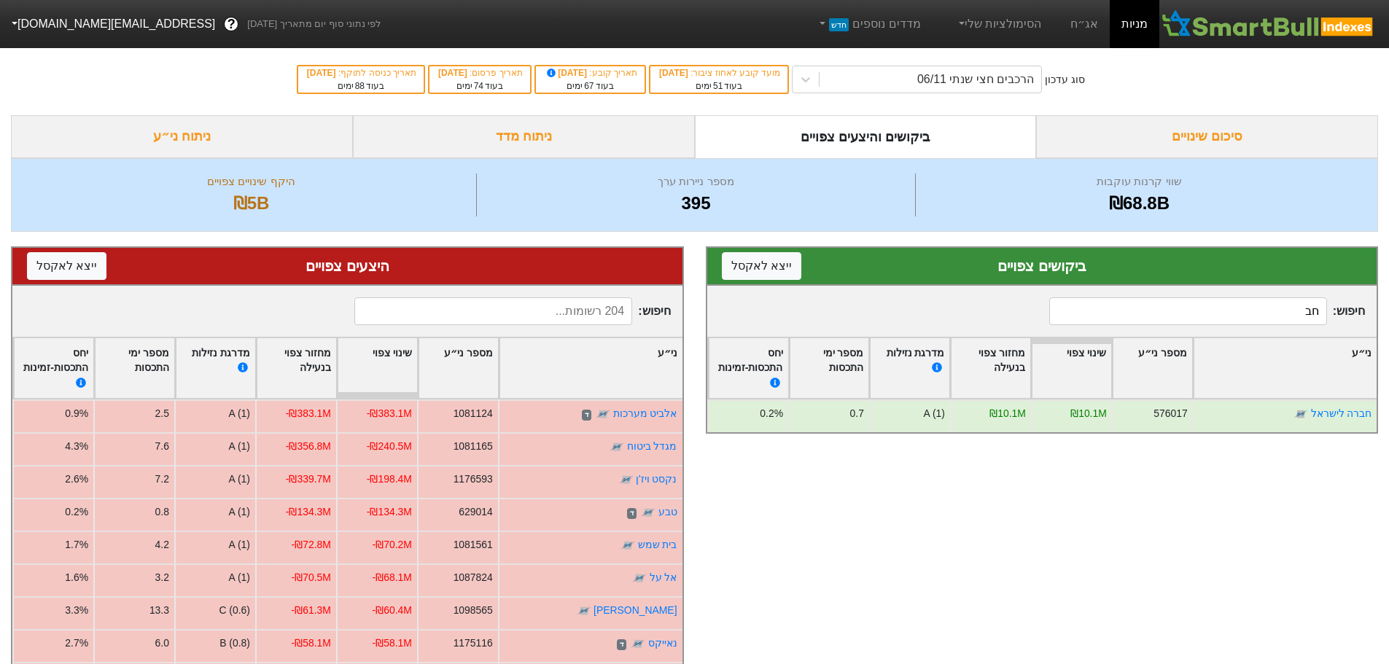
type input "ח"
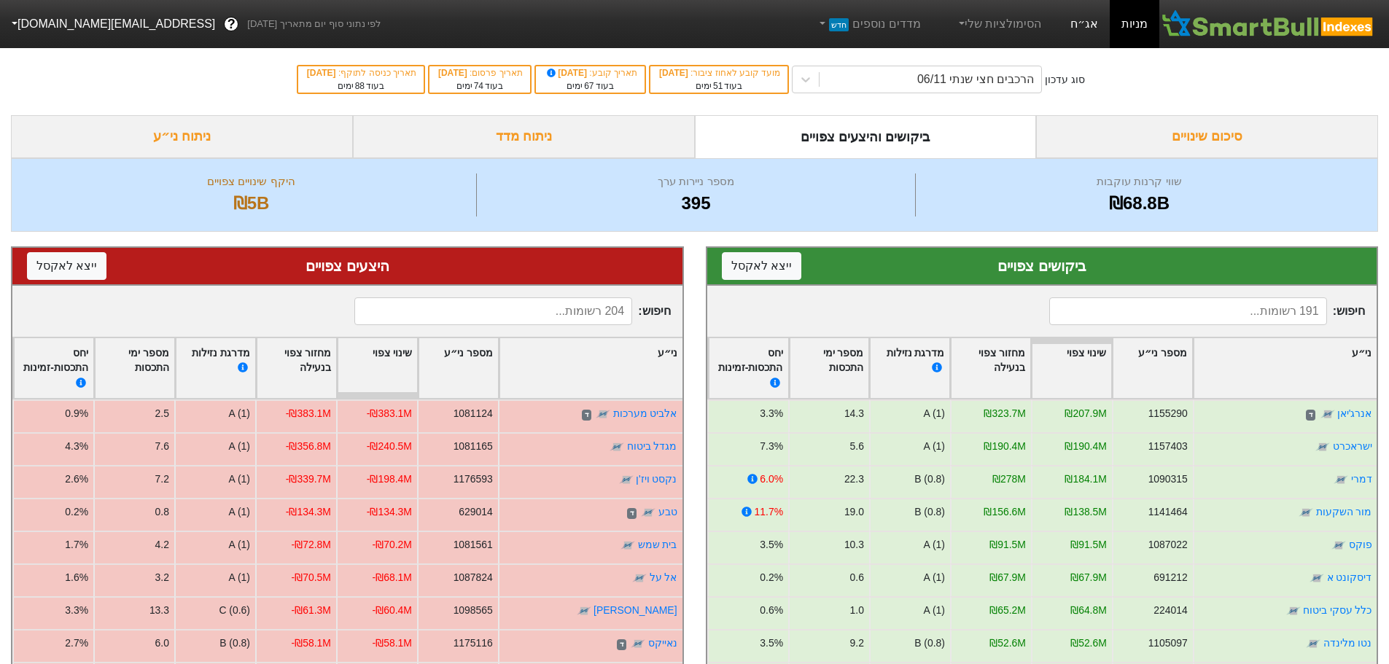
click at [1084, 8] on link "אג״ח" at bounding box center [1083, 24] width 51 height 48
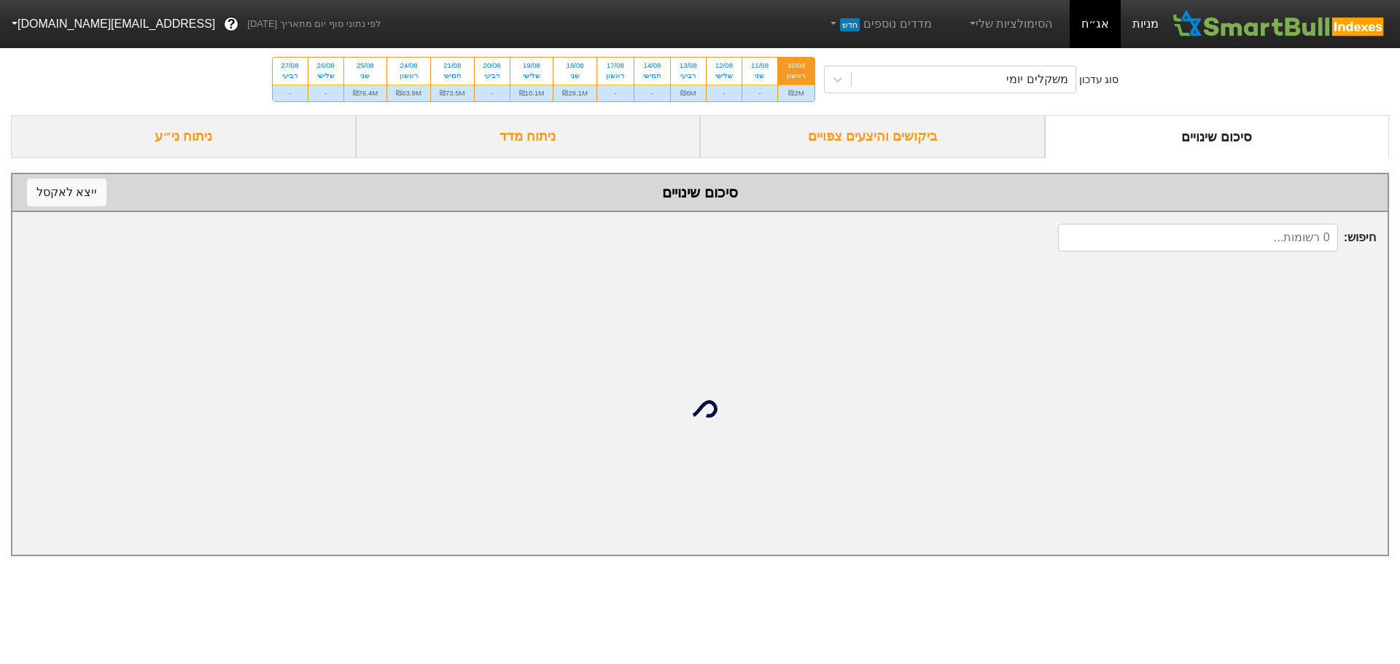
click at [1151, 23] on link "מניות" at bounding box center [1145, 24] width 50 height 48
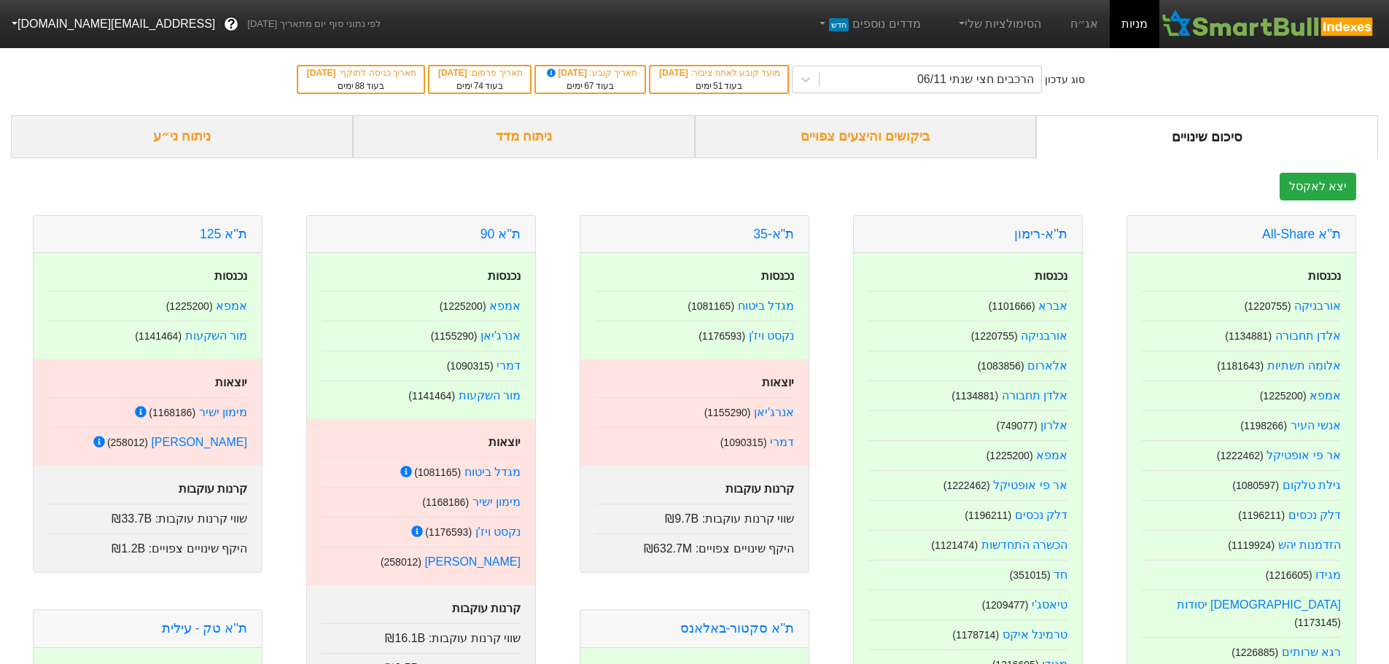
click at [872, 138] on div "ביקושים והיצעים צפויים" at bounding box center [866, 136] width 342 height 43
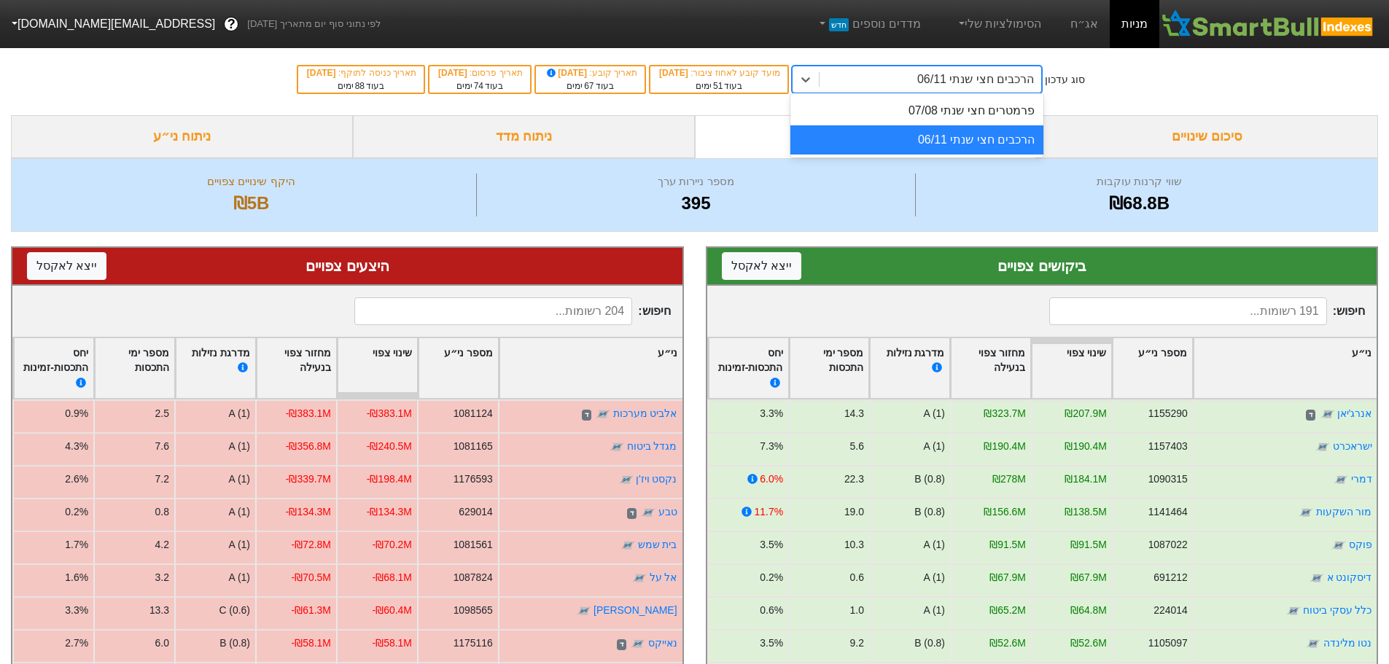
click at [902, 79] on div "הרכבים חצי שנתי 06/11" at bounding box center [930, 79] width 222 height 26
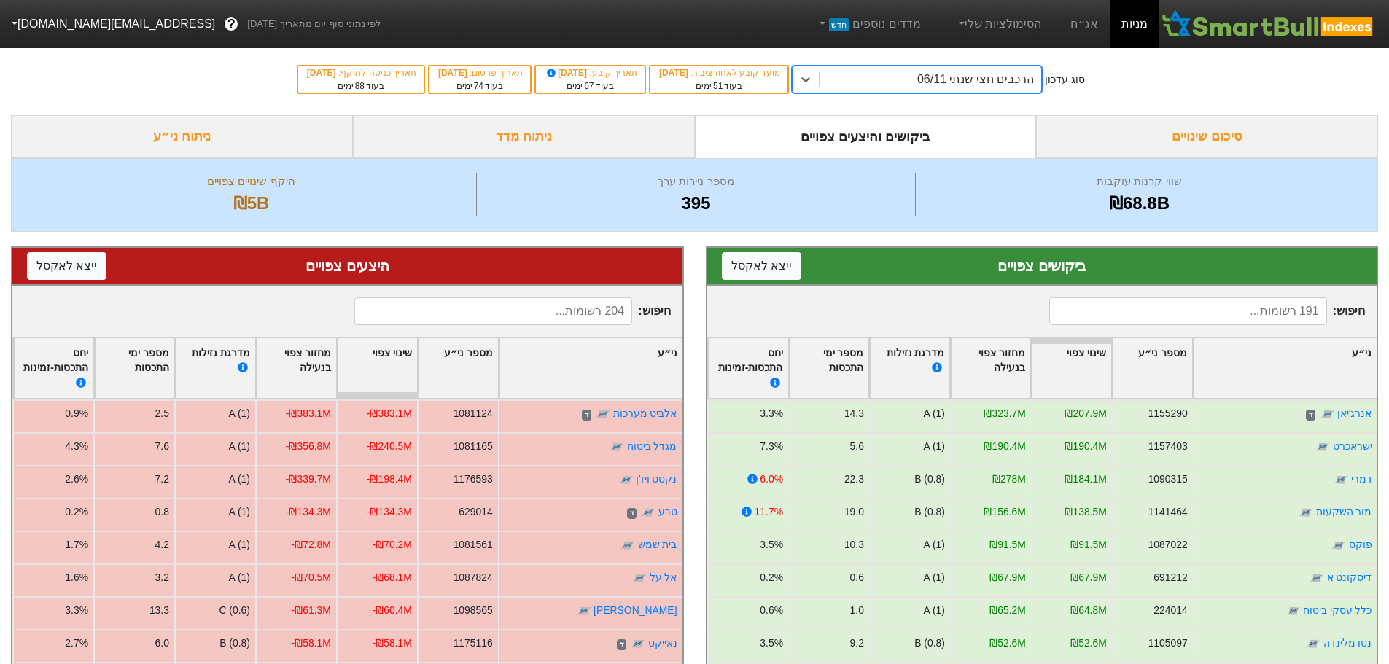
click at [902, 79] on div "הרכבים חצי שנתי 06/11" at bounding box center [930, 79] width 222 height 26
click at [1249, 313] on input at bounding box center [1188, 311] width 278 height 28
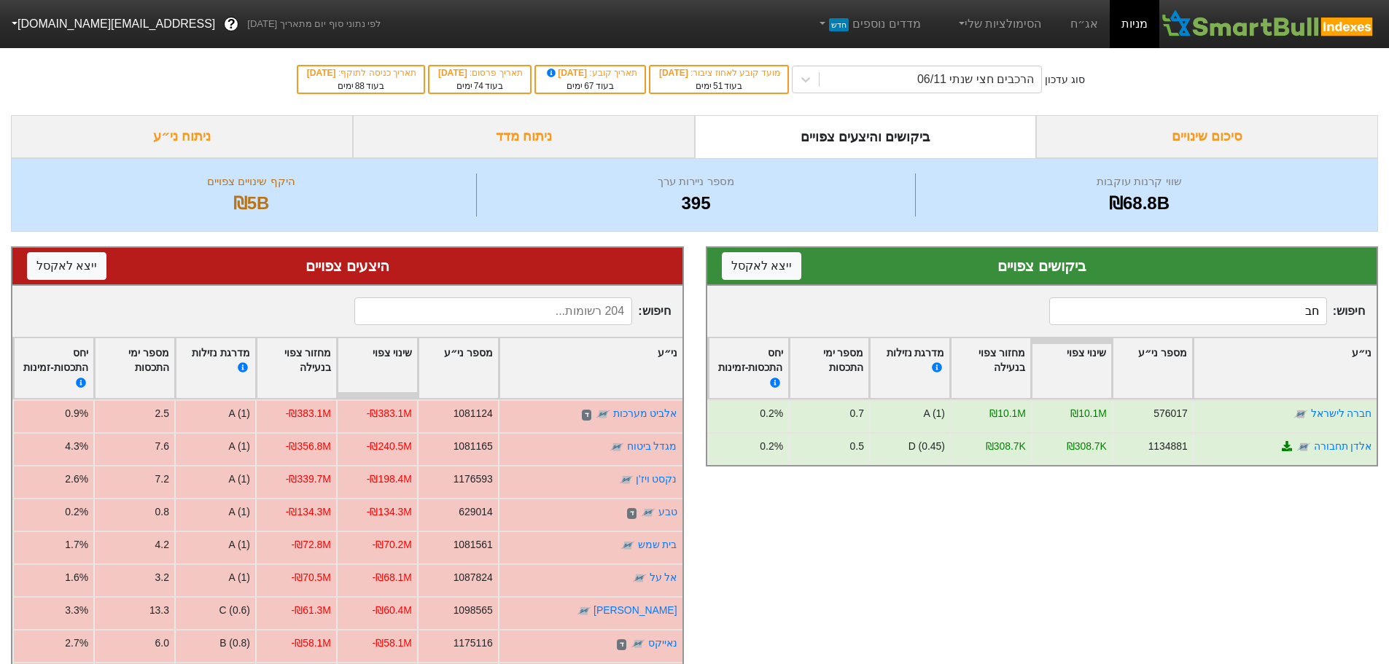
type input "ח"
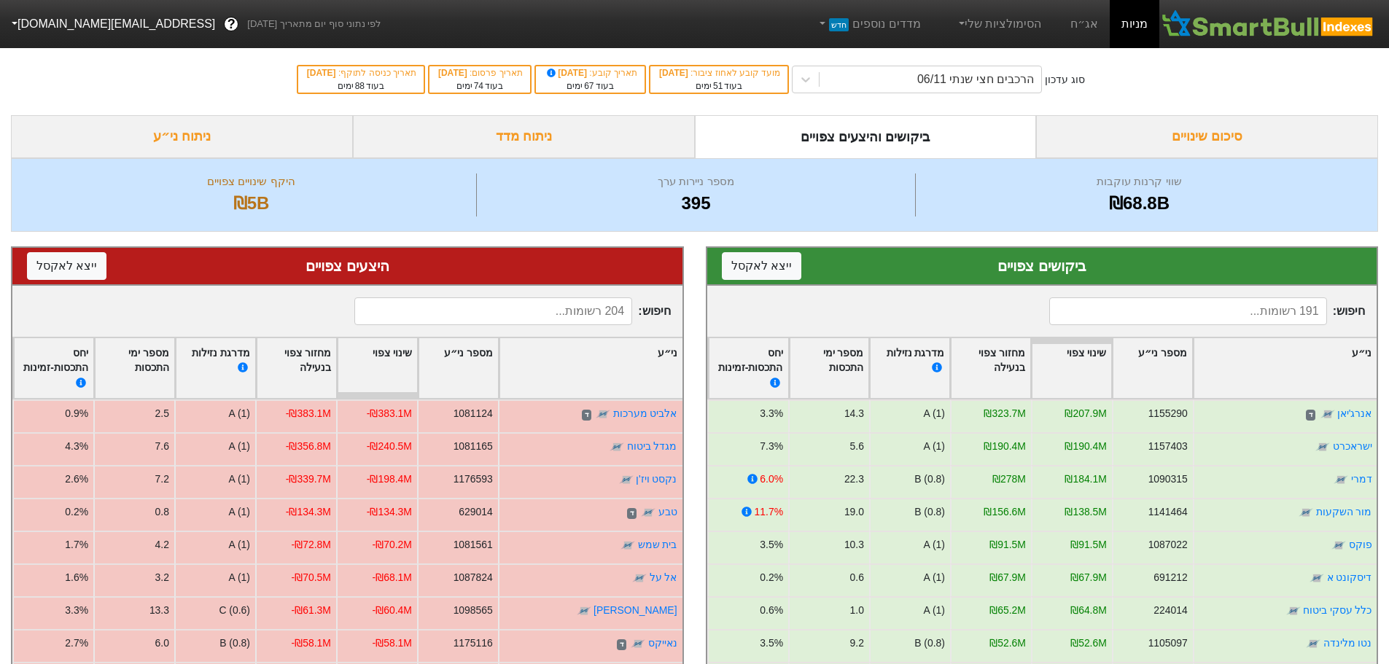
click at [1007, 375] on div "מחזור צפוי בנעילה" at bounding box center [990, 368] width 79 height 61
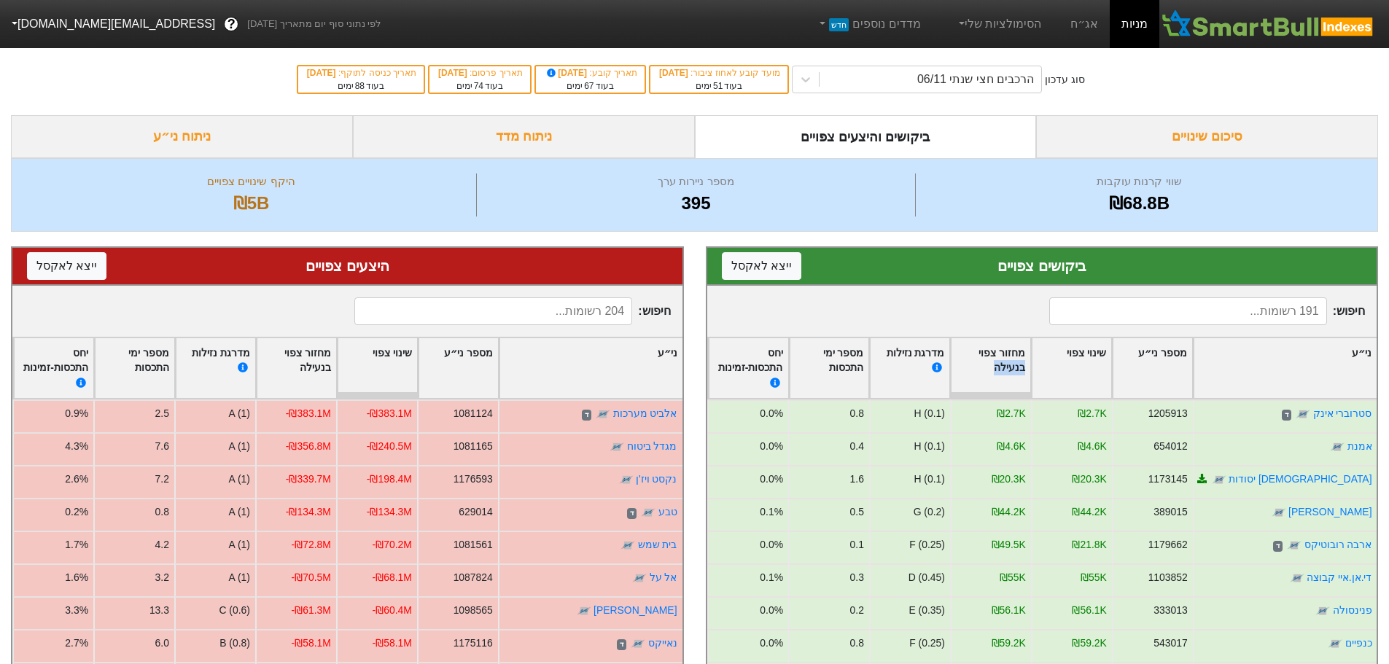
click at [1007, 375] on div "מחזור צפוי בנעילה" at bounding box center [990, 368] width 79 height 61
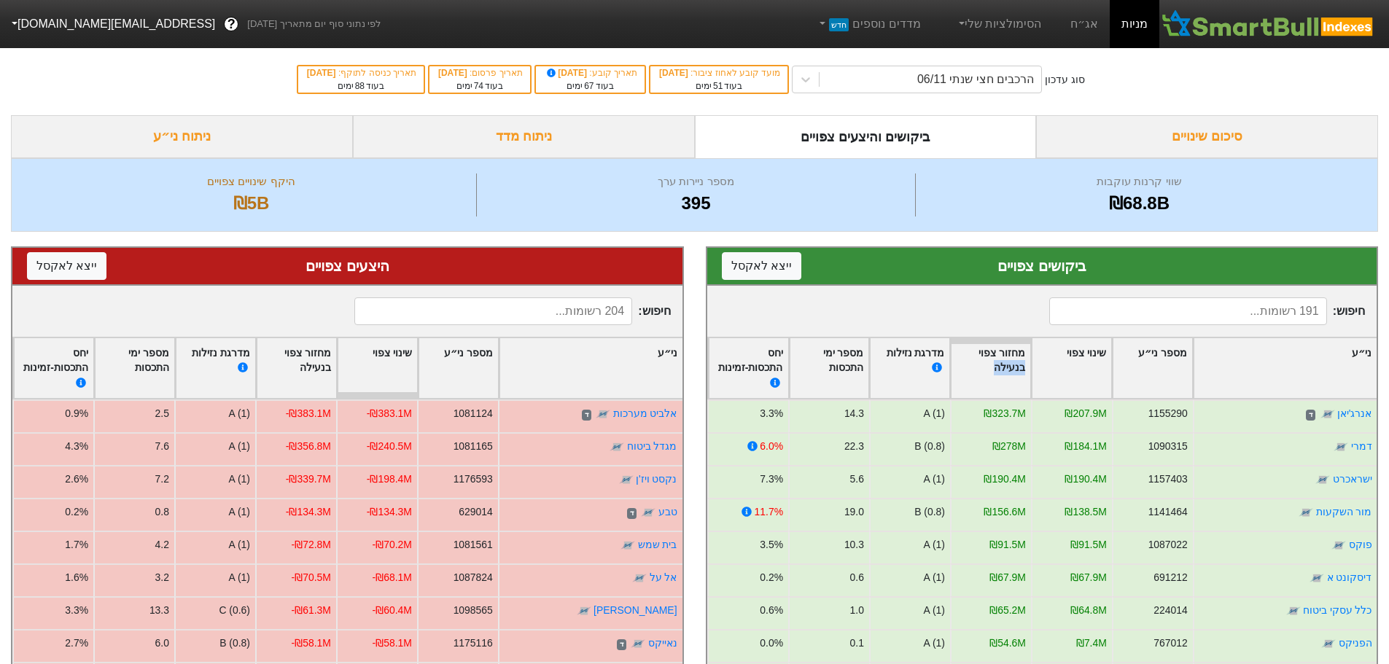
click at [1007, 375] on div "מחזור צפוי בנעילה" at bounding box center [990, 368] width 79 height 61
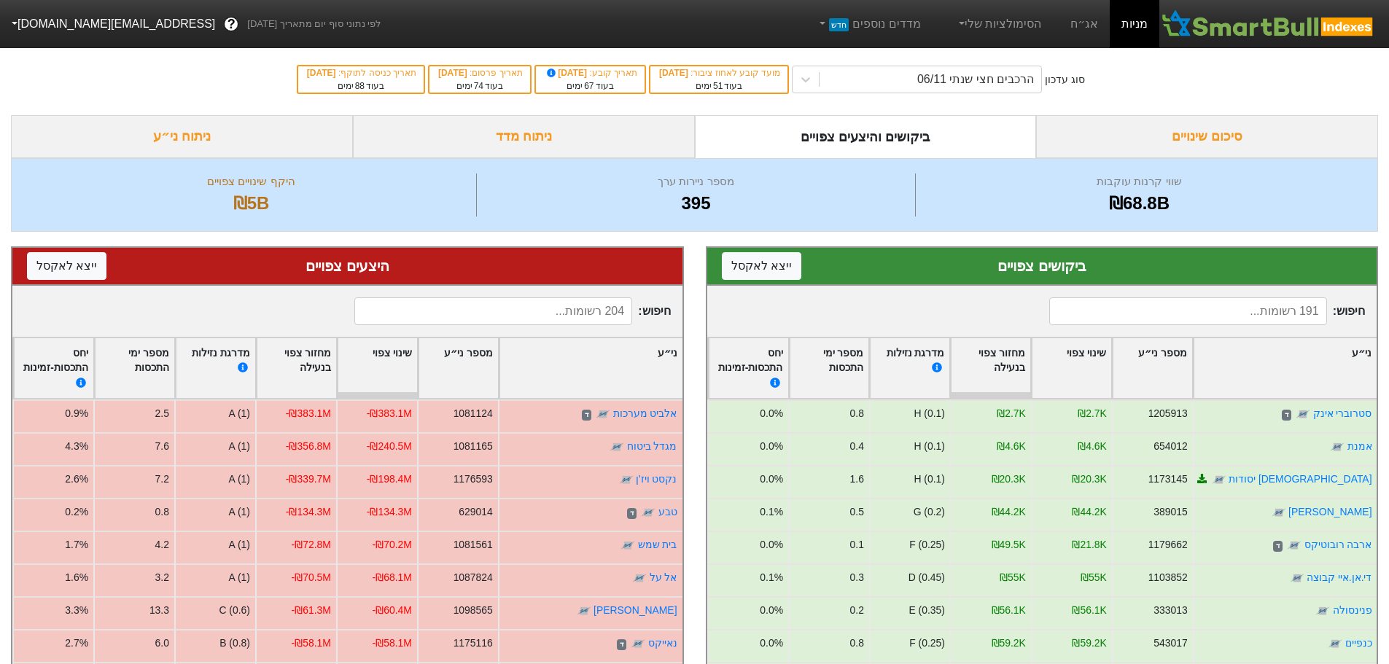
click at [1007, 375] on div "מחזור צפוי בנעילה" at bounding box center [990, 368] width 79 height 61
